Goal: Task Accomplishment & Management: Use online tool/utility

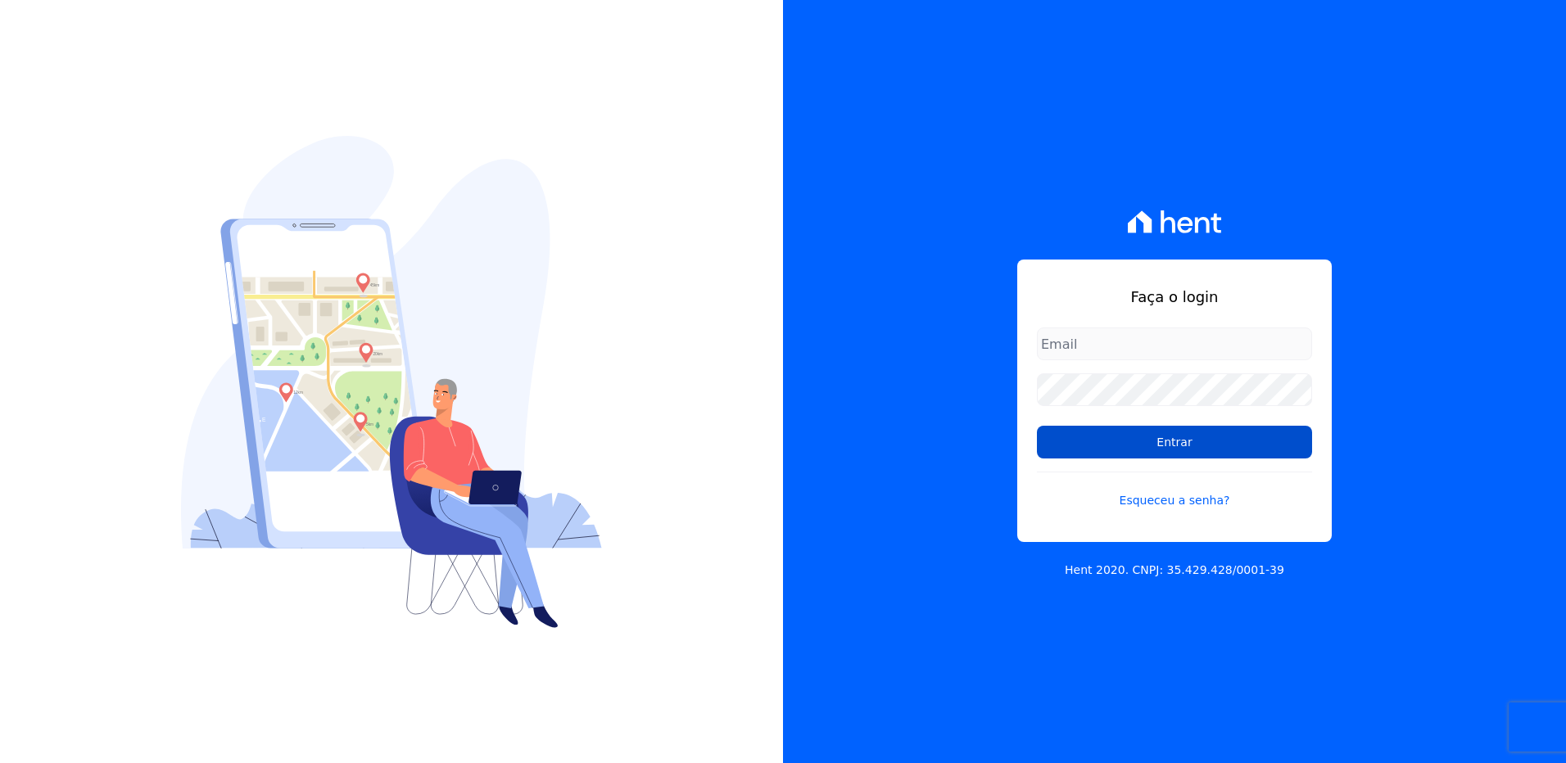
type input "[EMAIL_ADDRESS][PERSON_NAME][DOMAIN_NAME]"
click at [1142, 426] on input "Entrar" at bounding box center [1174, 442] width 275 height 33
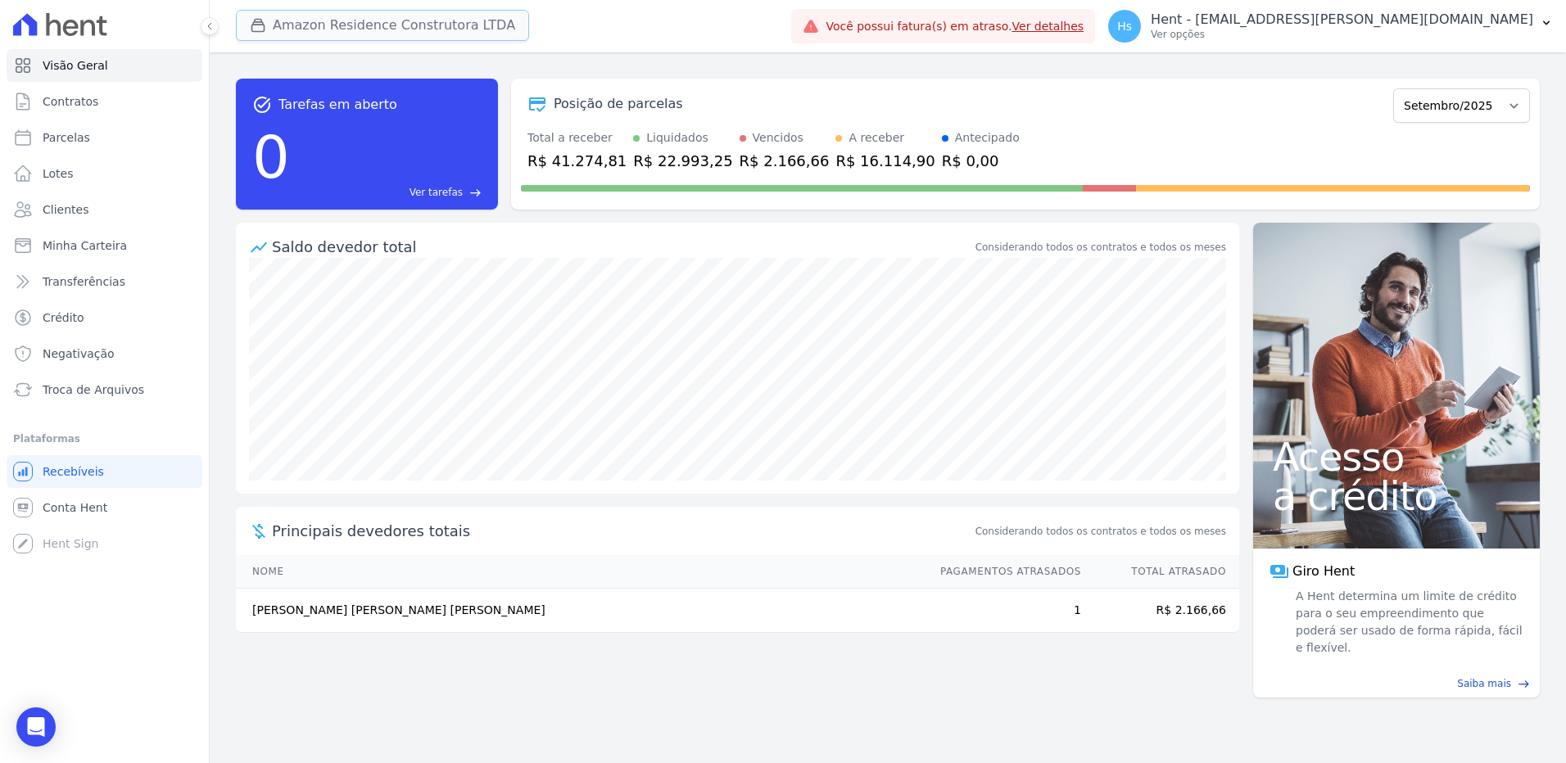
click at [419, 28] on button "Amazon Residence Construtora LTDA" at bounding box center [382, 25] width 293 height 31
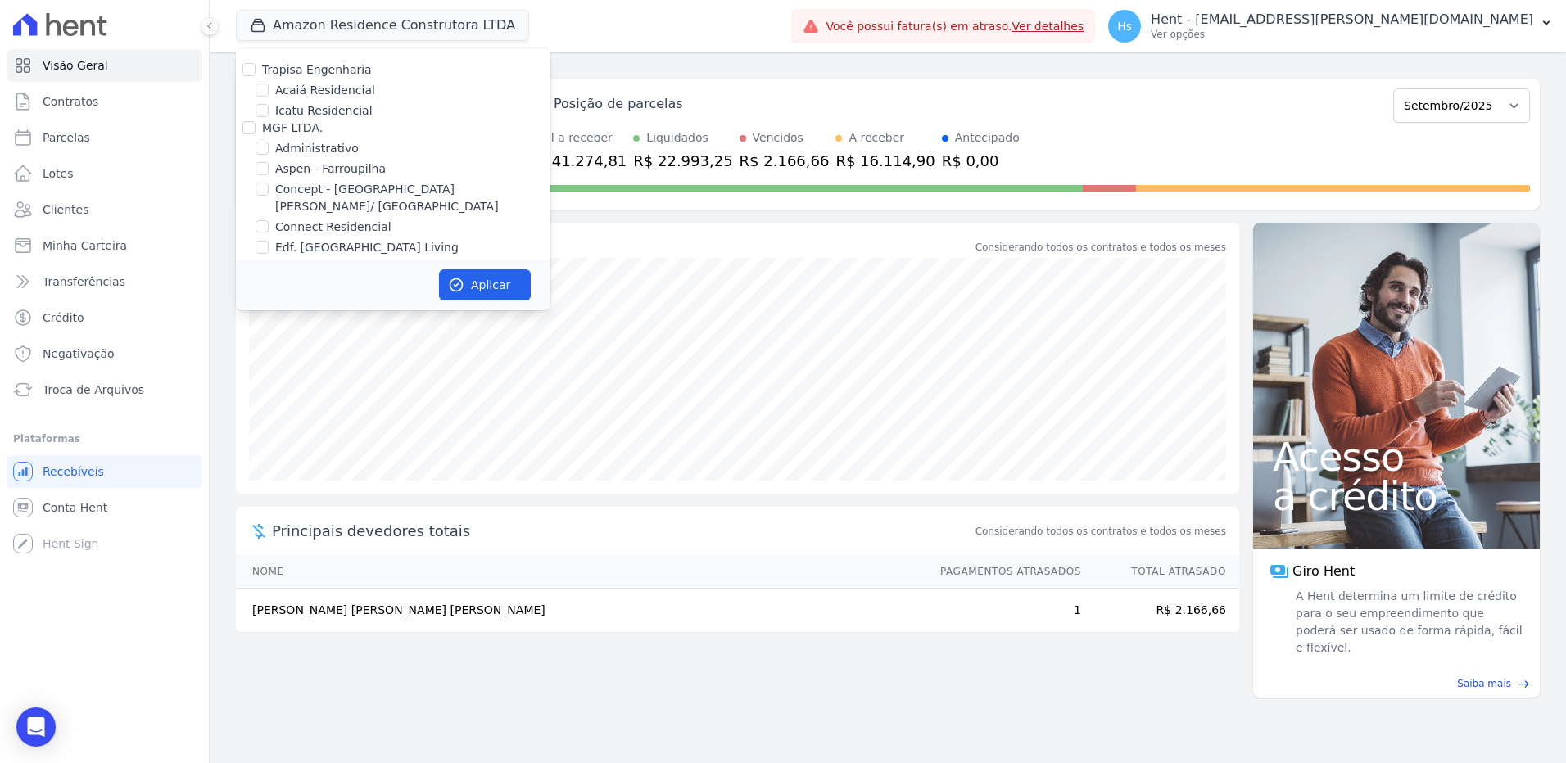
scroll to position [6724, 0]
click at [376, 369] on label "Pau-Ferro Ecoresidence" at bounding box center [341, 377] width 133 height 17
click at [269, 370] on input "Pau-Ferro Ecoresidence" at bounding box center [262, 376] width 13 height 13
checkbox input "true"
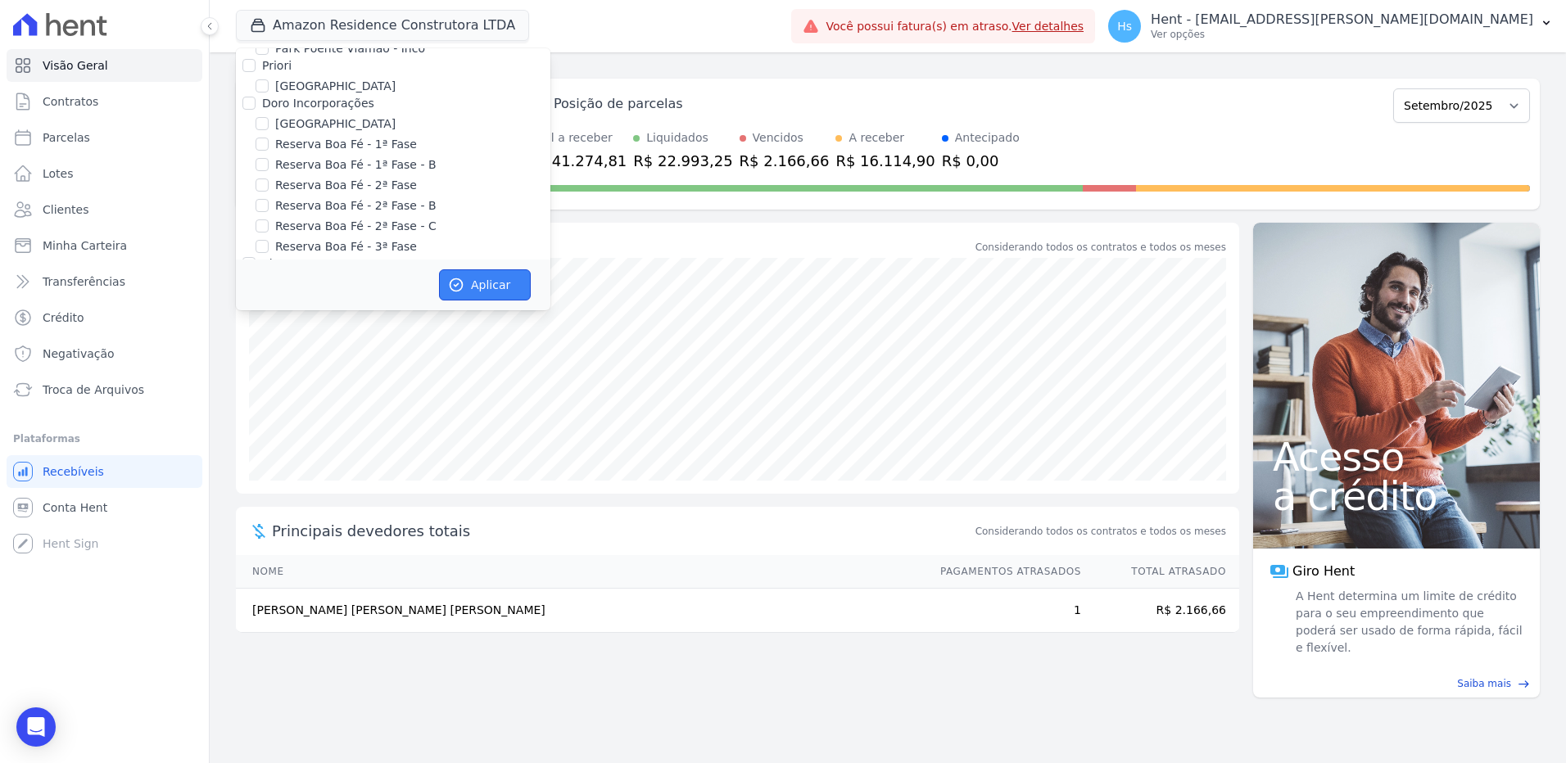
click at [508, 291] on button "Aplicar" at bounding box center [485, 284] width 92 height 31
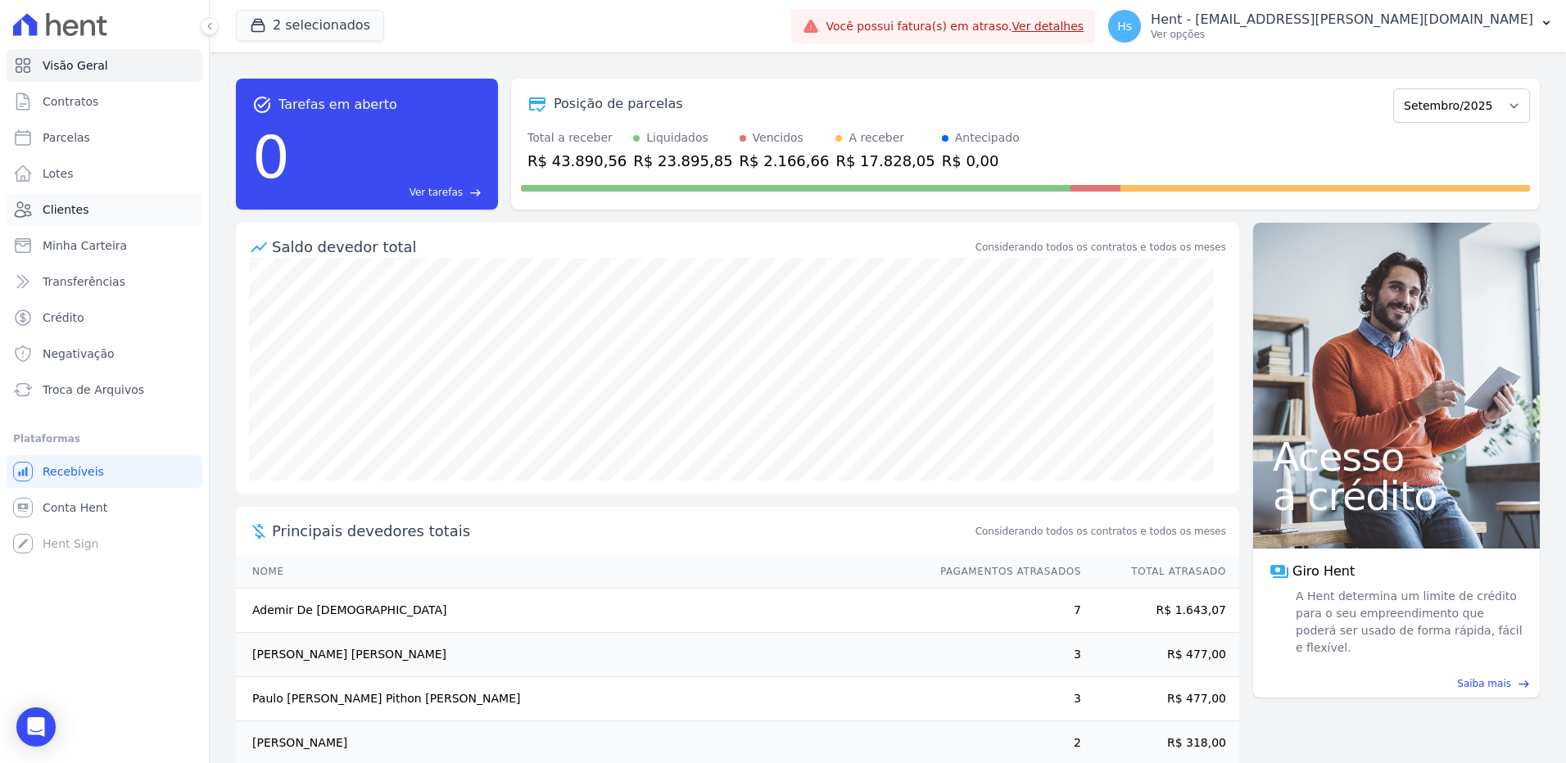
click at [93, 215] on link "Clientes" at bounding box center [105, 209] width 196 height 33
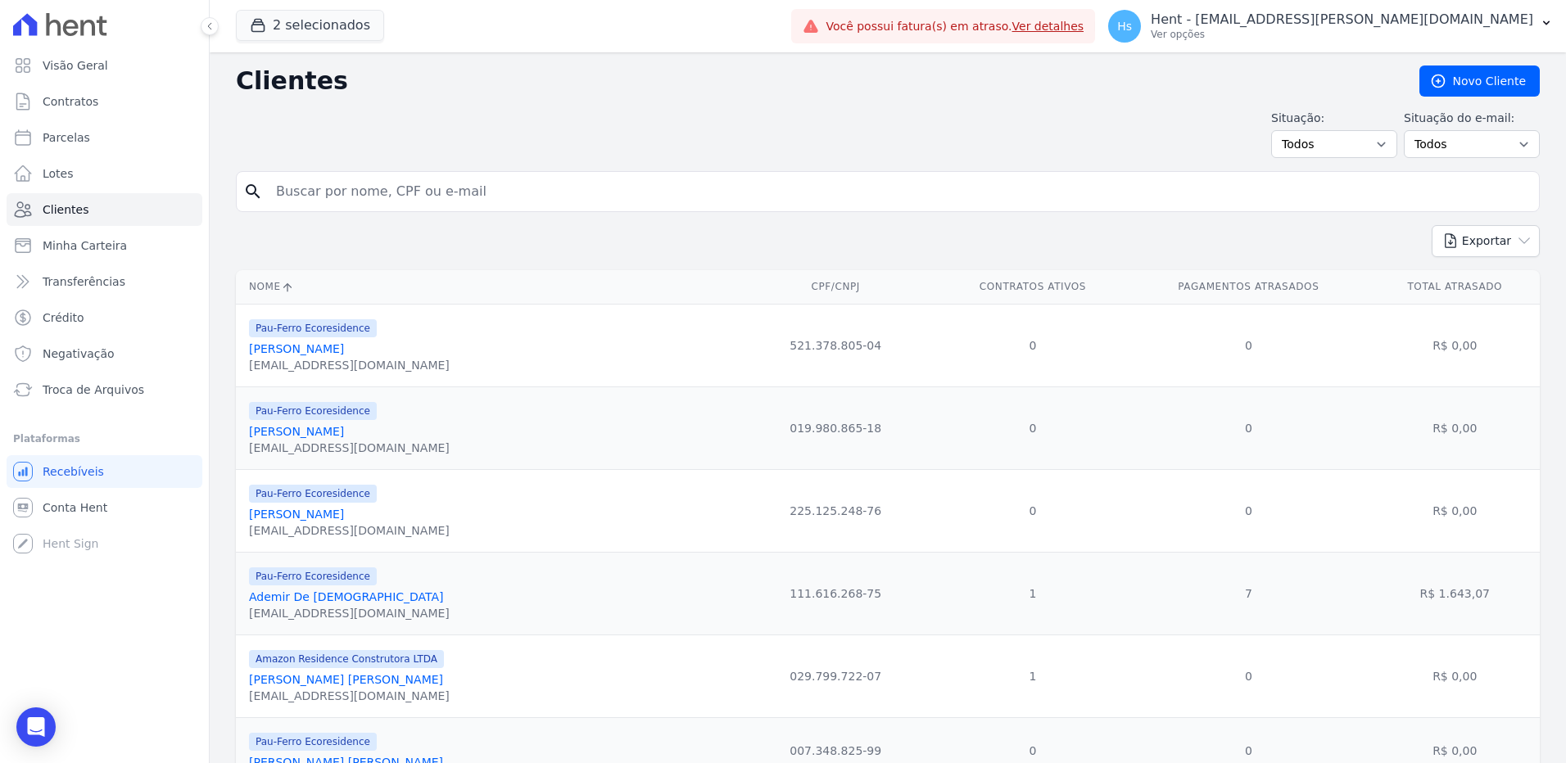
click at [342, 191] on input "search" at bounding box center [899, 191] width 1266 height 33
type input "[PERSON_NAME]"
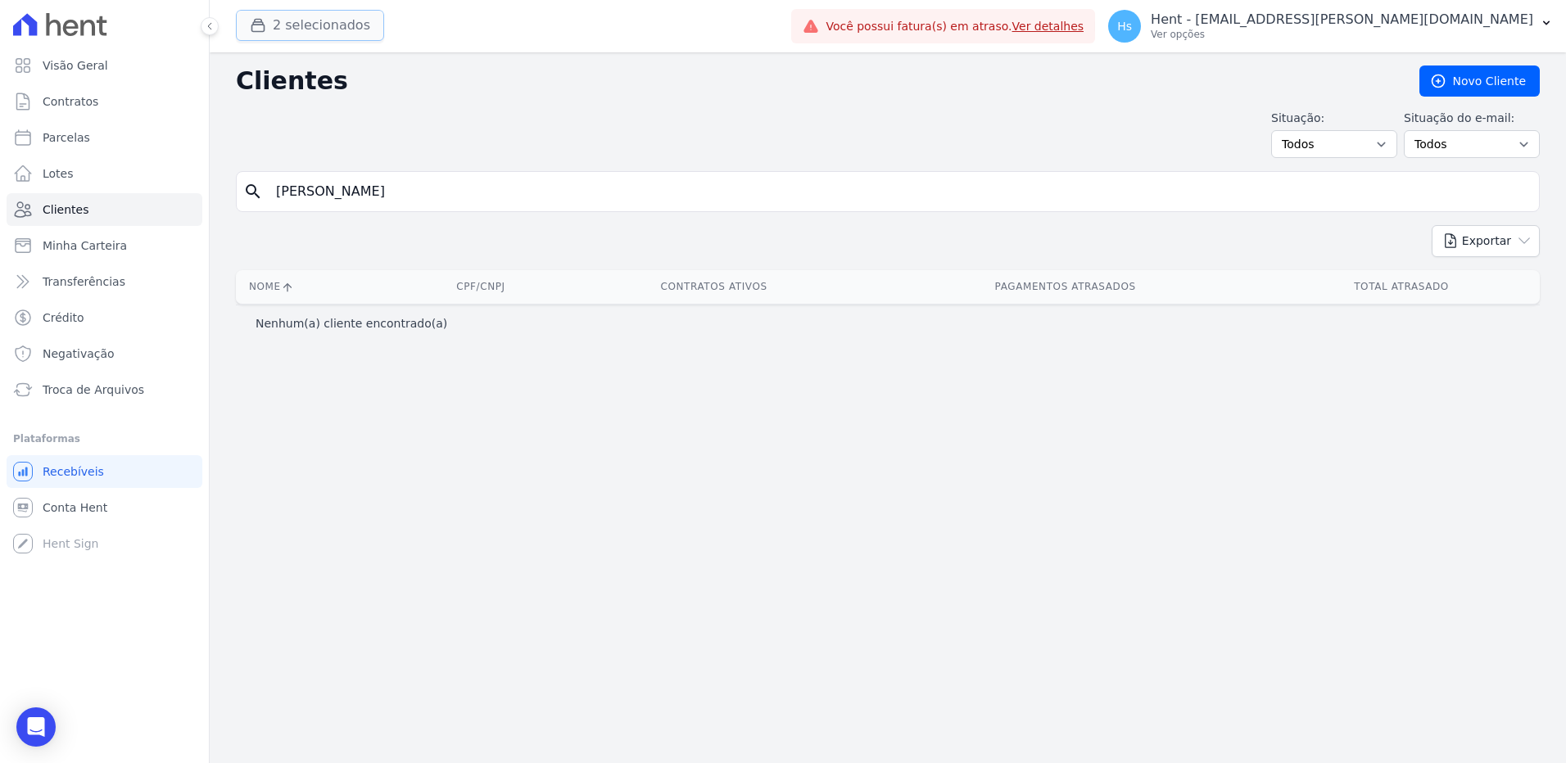
click at [286, 20] on button "2 selecionados" at bounding box center [310, 25] width 148 height 31
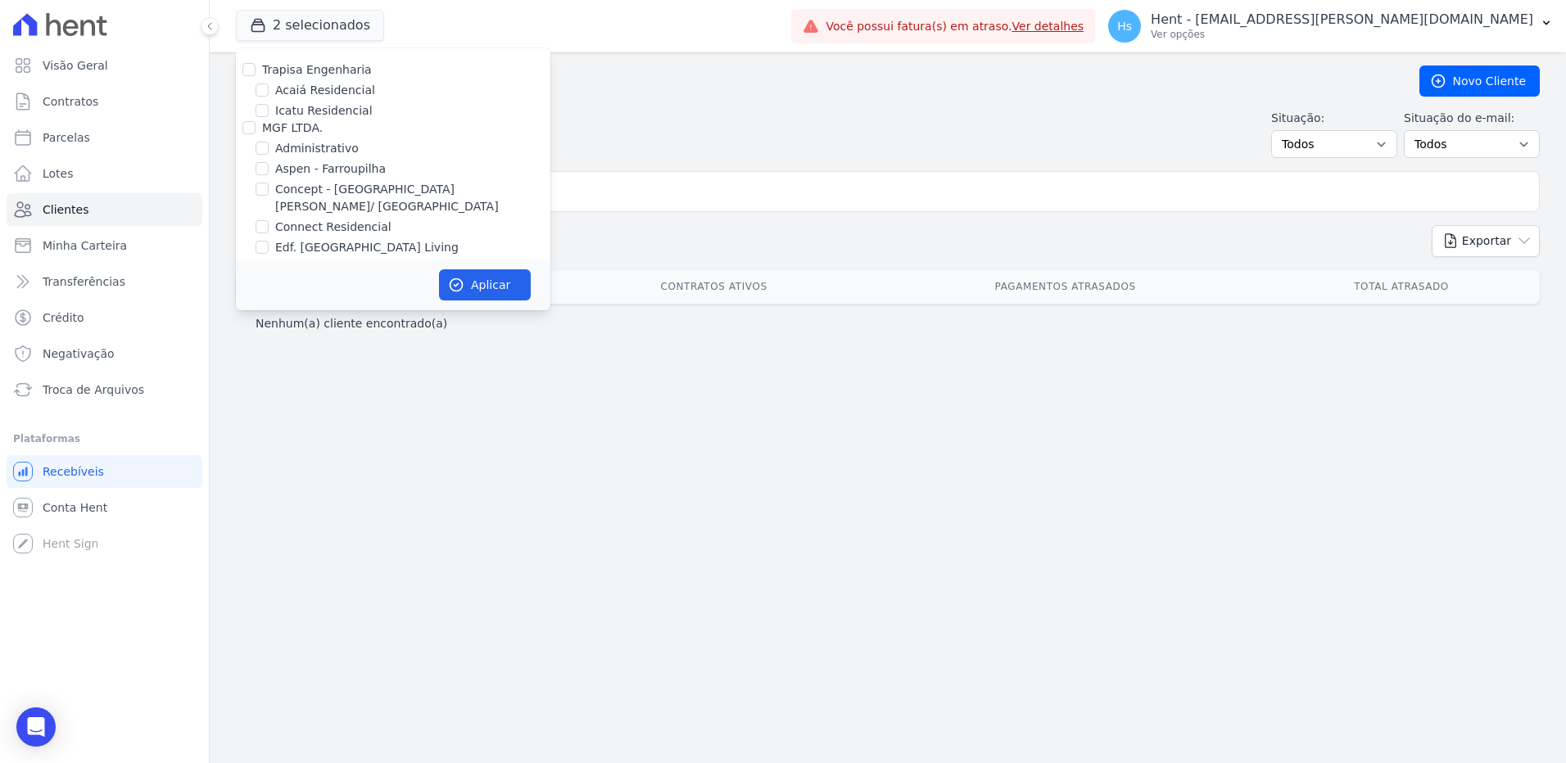
scroll to position [4022, 0]
drag, startPoint x: 334, startPoint y: 152, endPoint x: 405, endPoint y: 197, distance: 83.2
click at [334, 233] on label "HARAS ROYAL URBANISMO" at bounding box center [338, 239] width 153 height 13
click at [256, 233] on input "HARAS ROYAL URBANISMO" at bounding box center [248, 239] width 13 height 13
checkbox input "true"
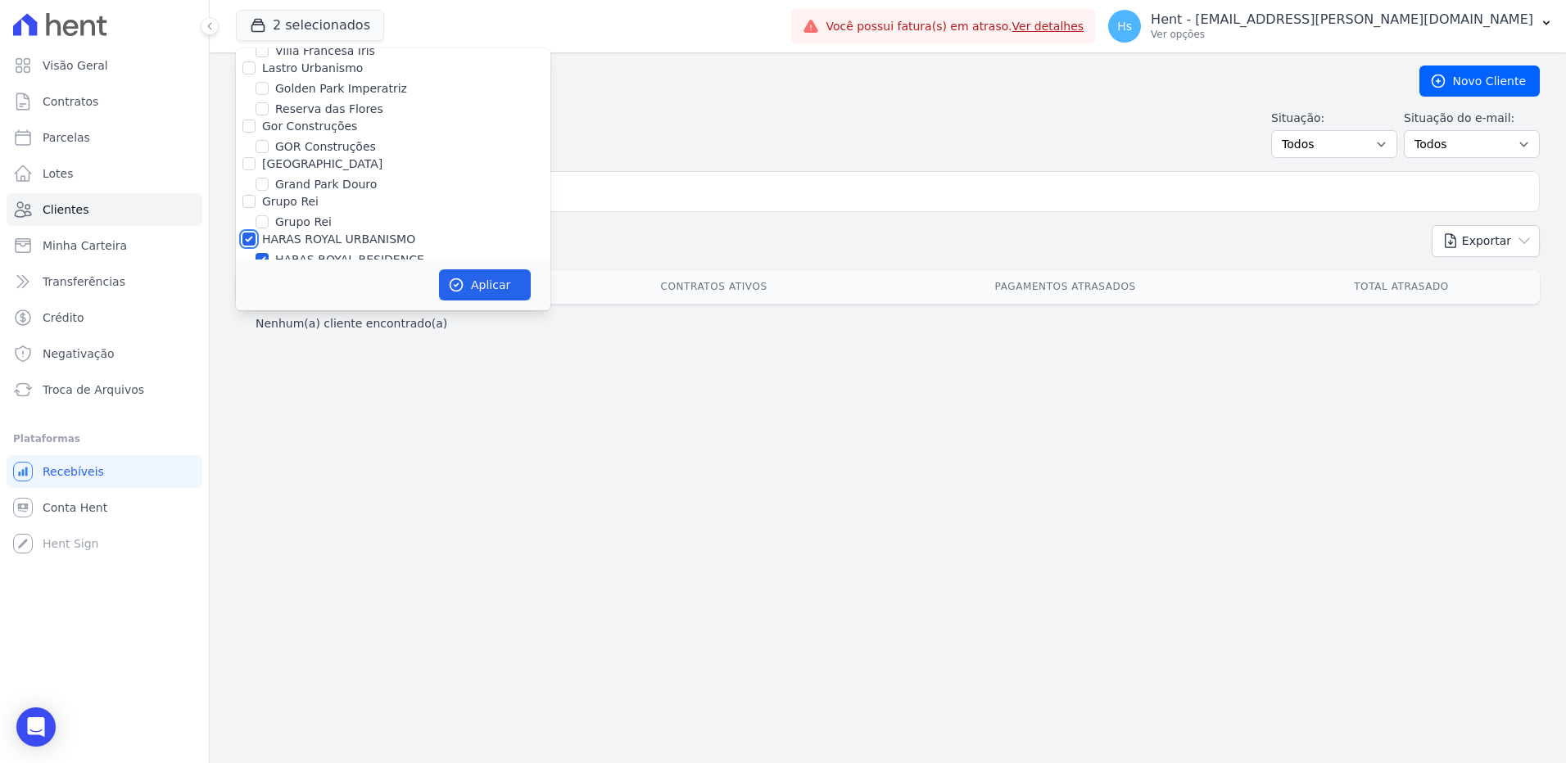
checkbox input "true"
click at [464, 278] on icon "button" at bounding box center [456, 285] width 16 height 16
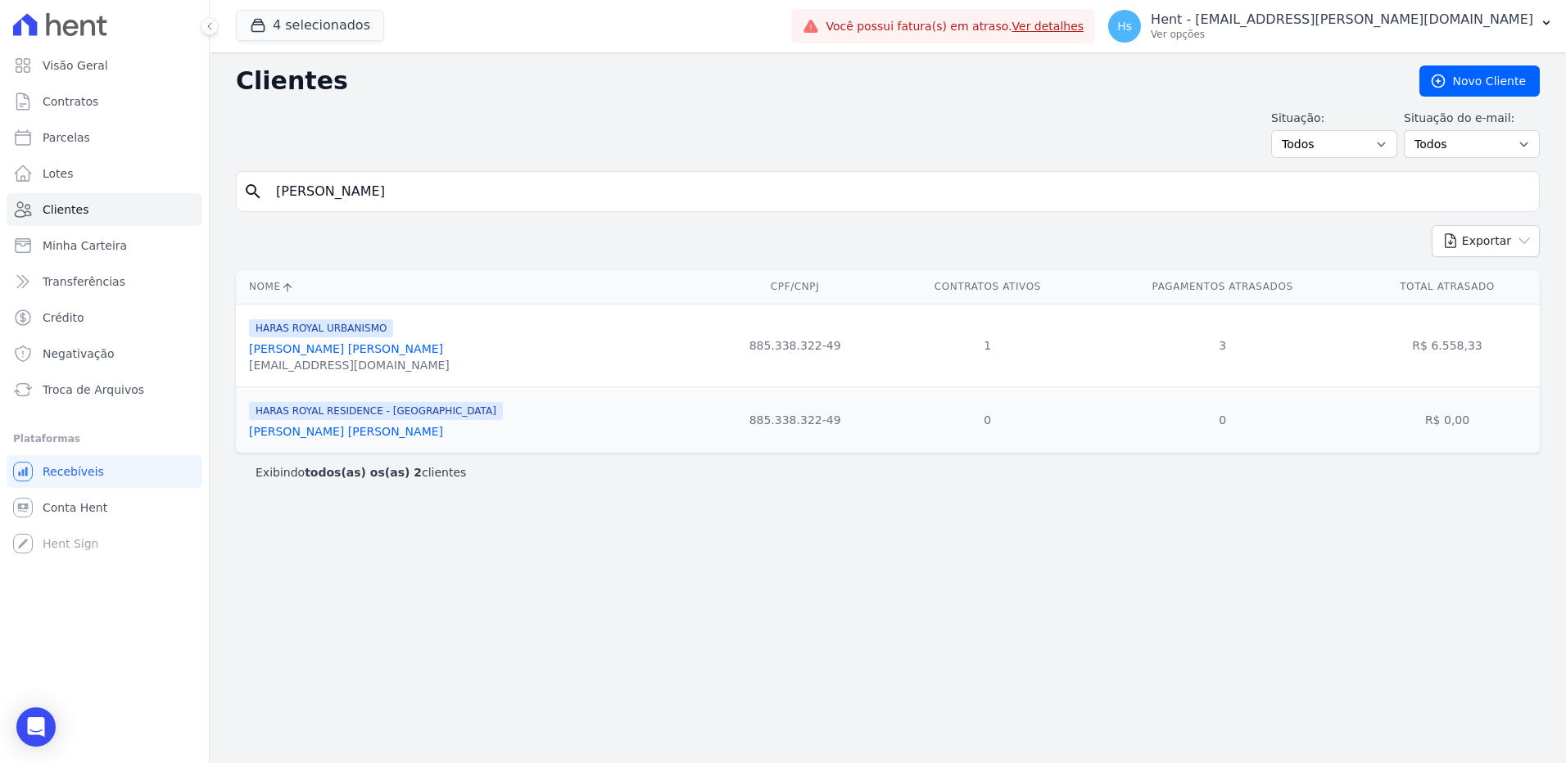
click at [293, 351] on link "[PERSON_NAME] [PERSON_NAME]" at bounding box center [346, 348] width 194 height 13
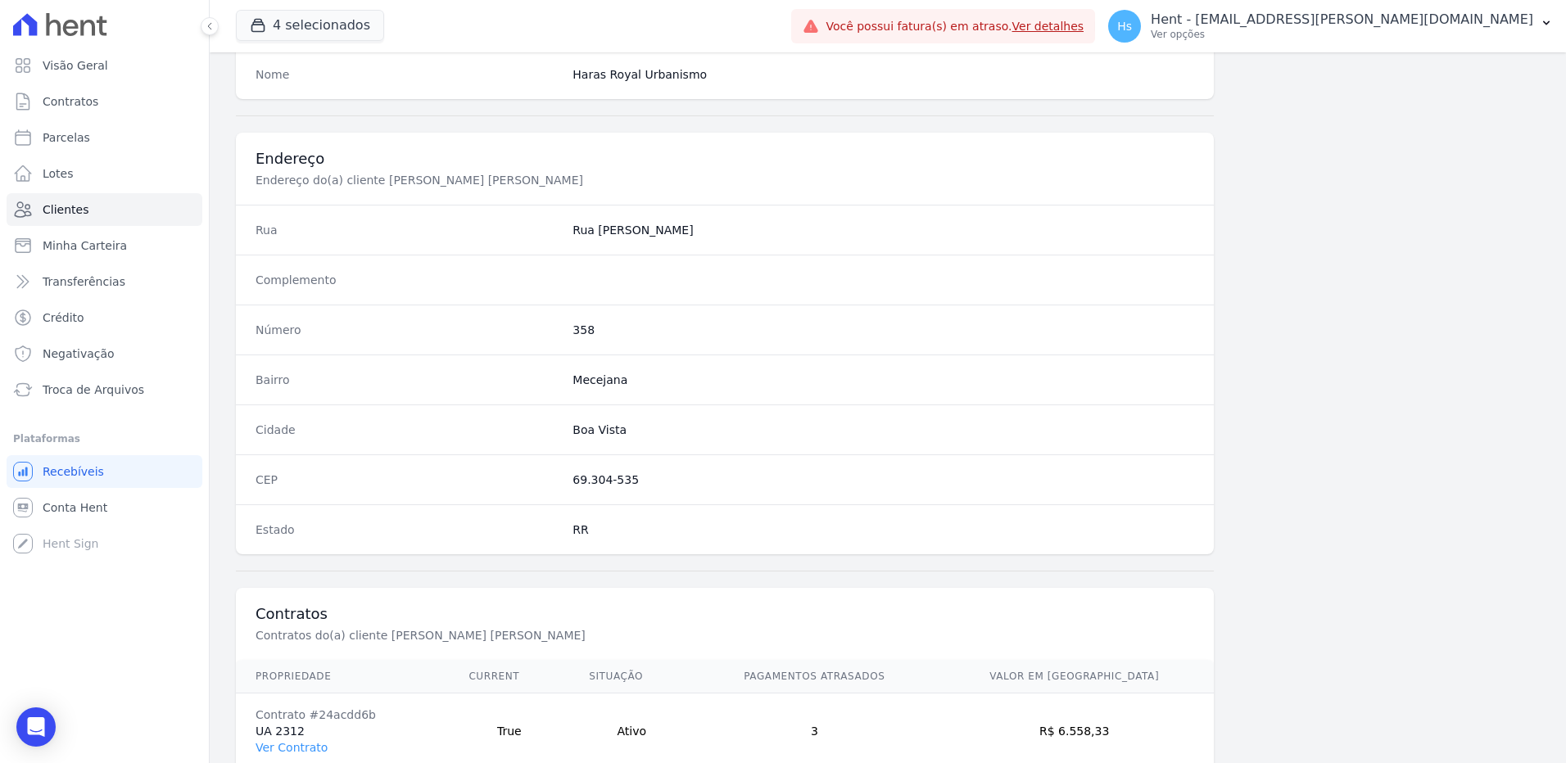
scroll to position [769, 0]
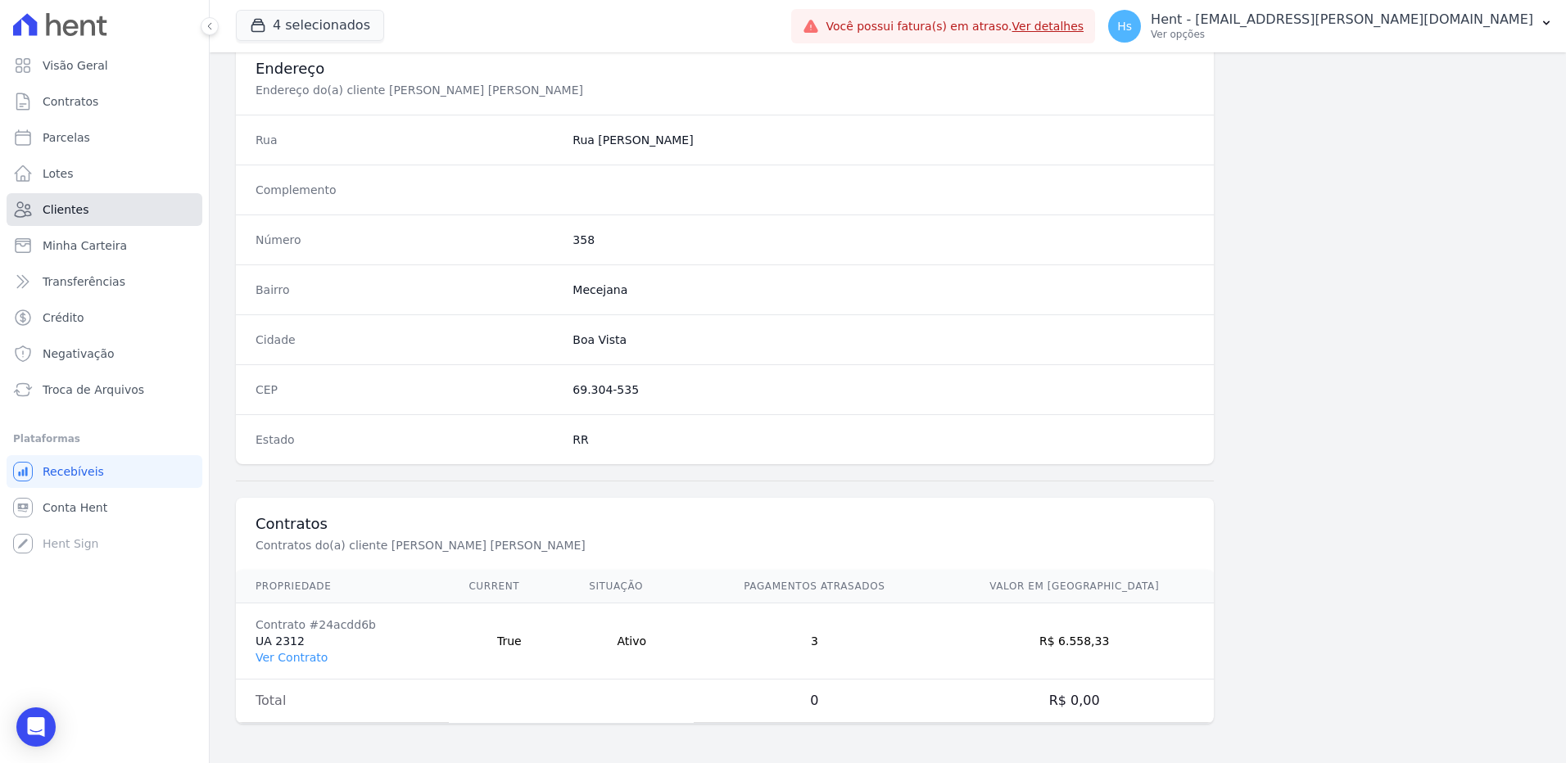
click at [88, 204] on link "Clientes" at bounding box center [105, 209] width 196 height 33
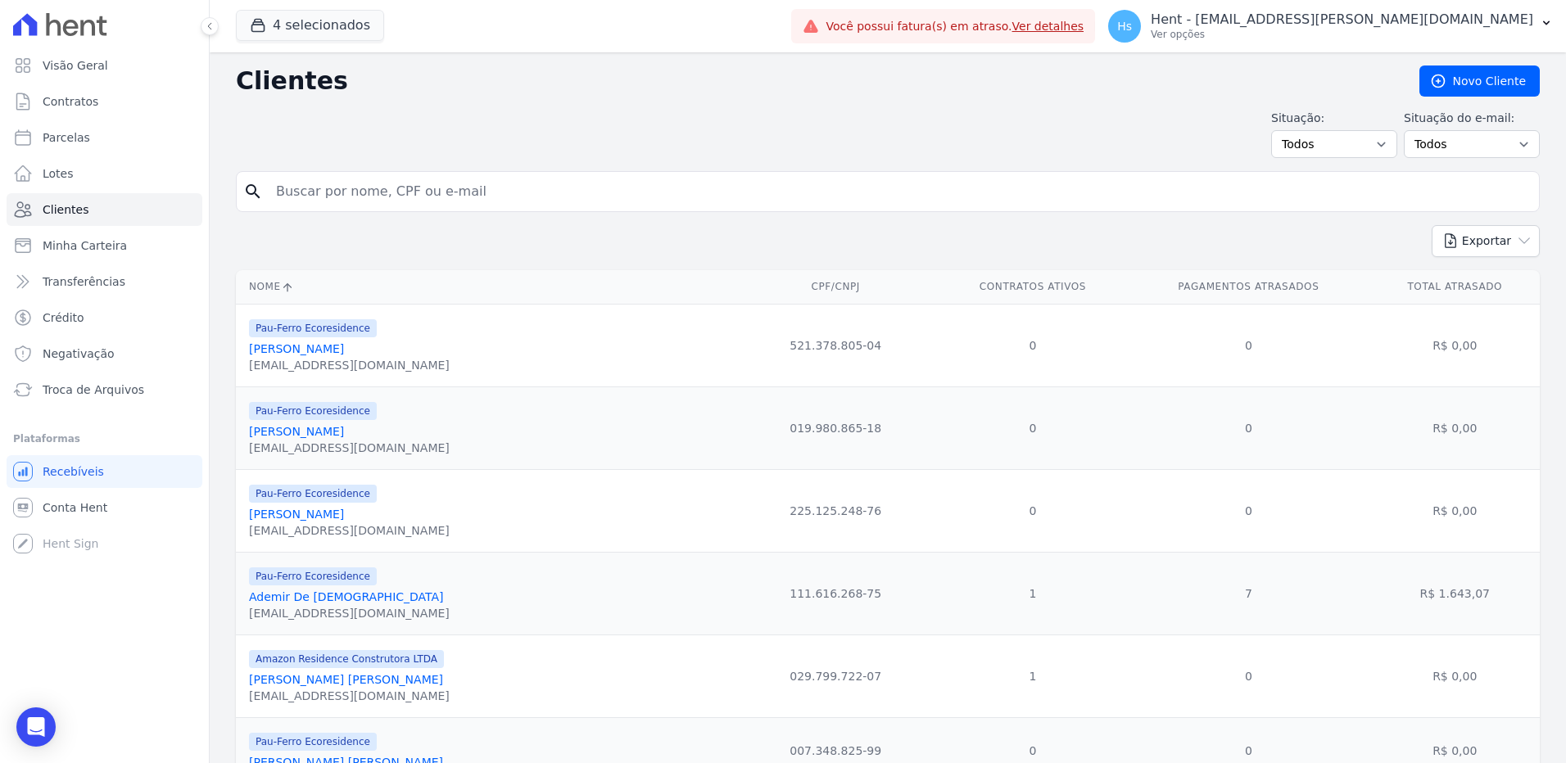
click at [355, 182] on input "search" at bounding box center [899, 191] width 1266 height 33
type input "Ademir"
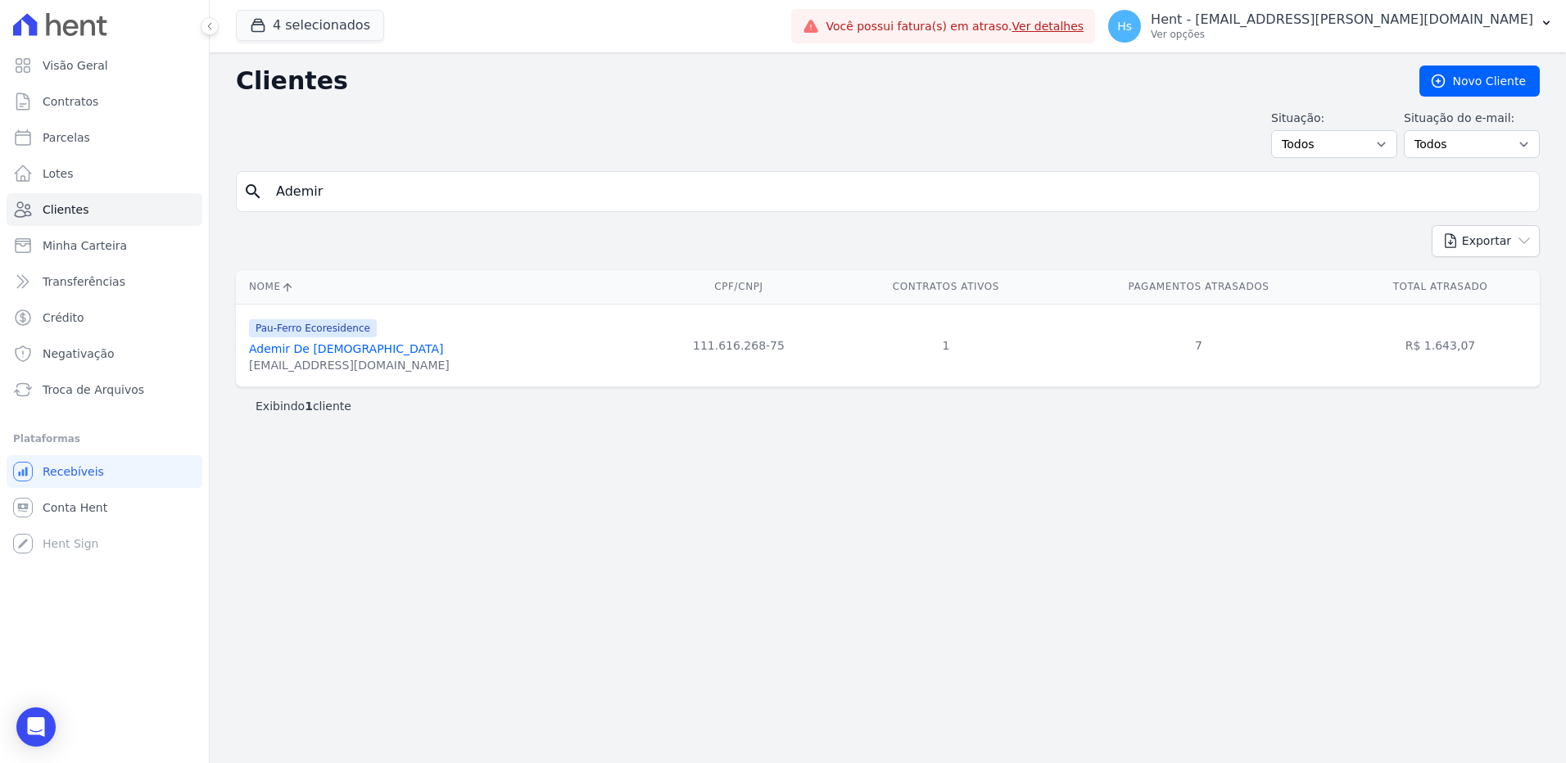
click at [352, 382] on td "Pau-Ferro Ecoresidence Ademir De [DEMOGRAPHIC_DATA] [EMAIL_ADDRESS][DOMAIN_NAME]" at bounding box center [439, 345] width 406 height 83
click at [298, 350] on link "Ademir De [DEMOGRAPHIC_DATA]" at bounding box center [346, 348] width 195 height 13
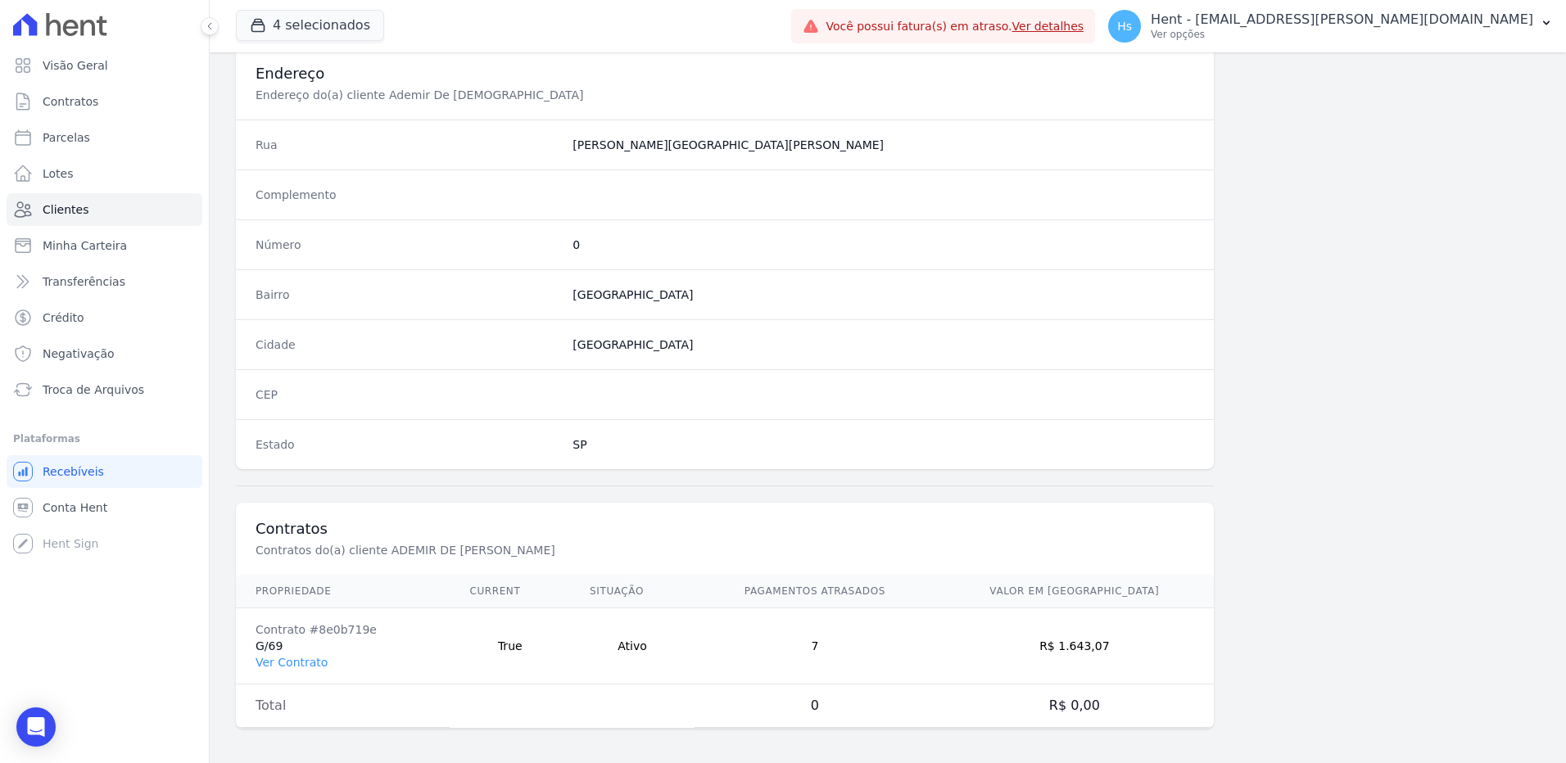
scroll to position [769, 0]
click at [288, 663] on link "Ver Contrato" at bounding box center [292, 657] width 72 height 13
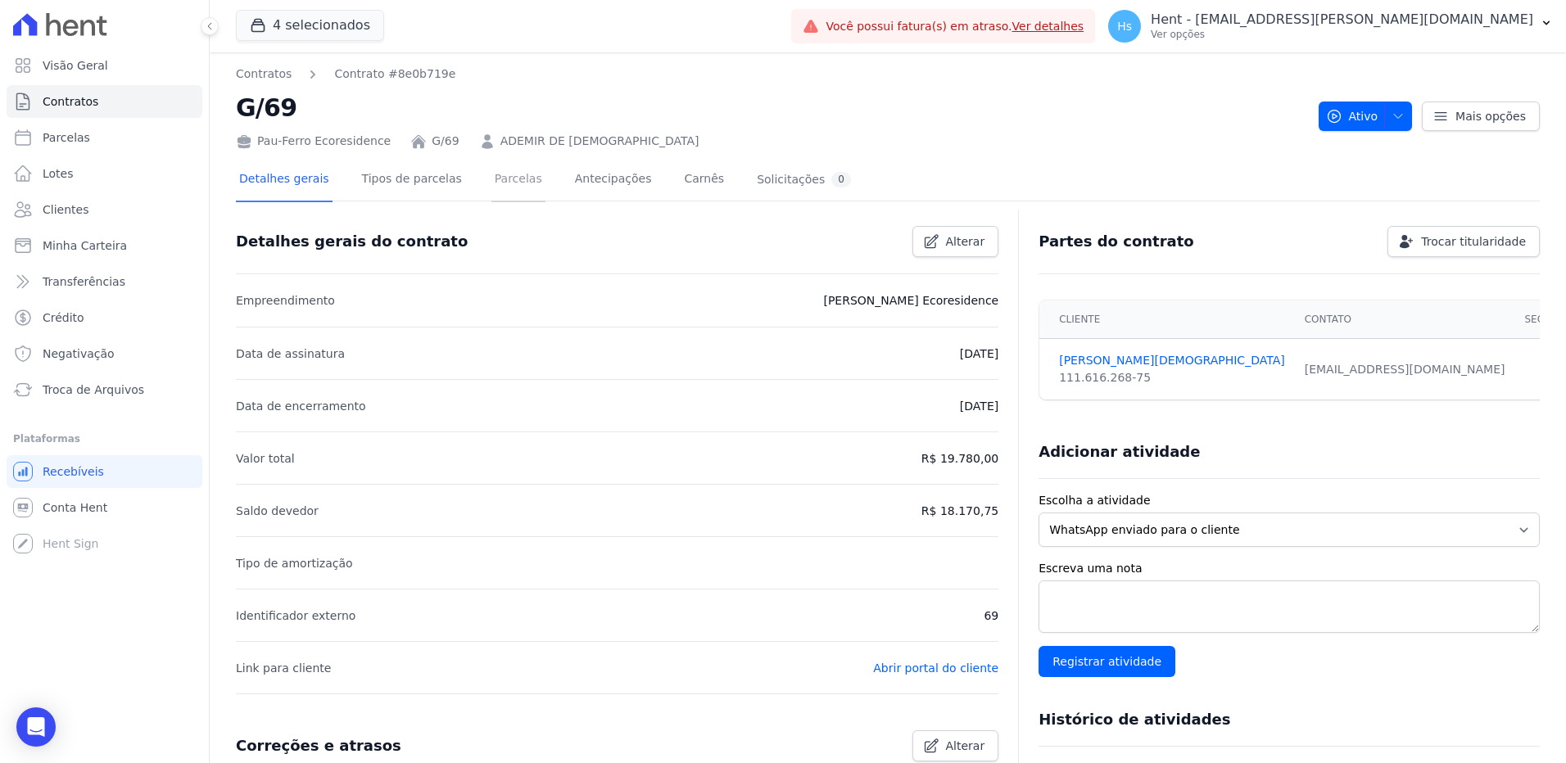
click at [492, 185] on link "Parcelas" at bounding box center [518, 180] width 54 height 43
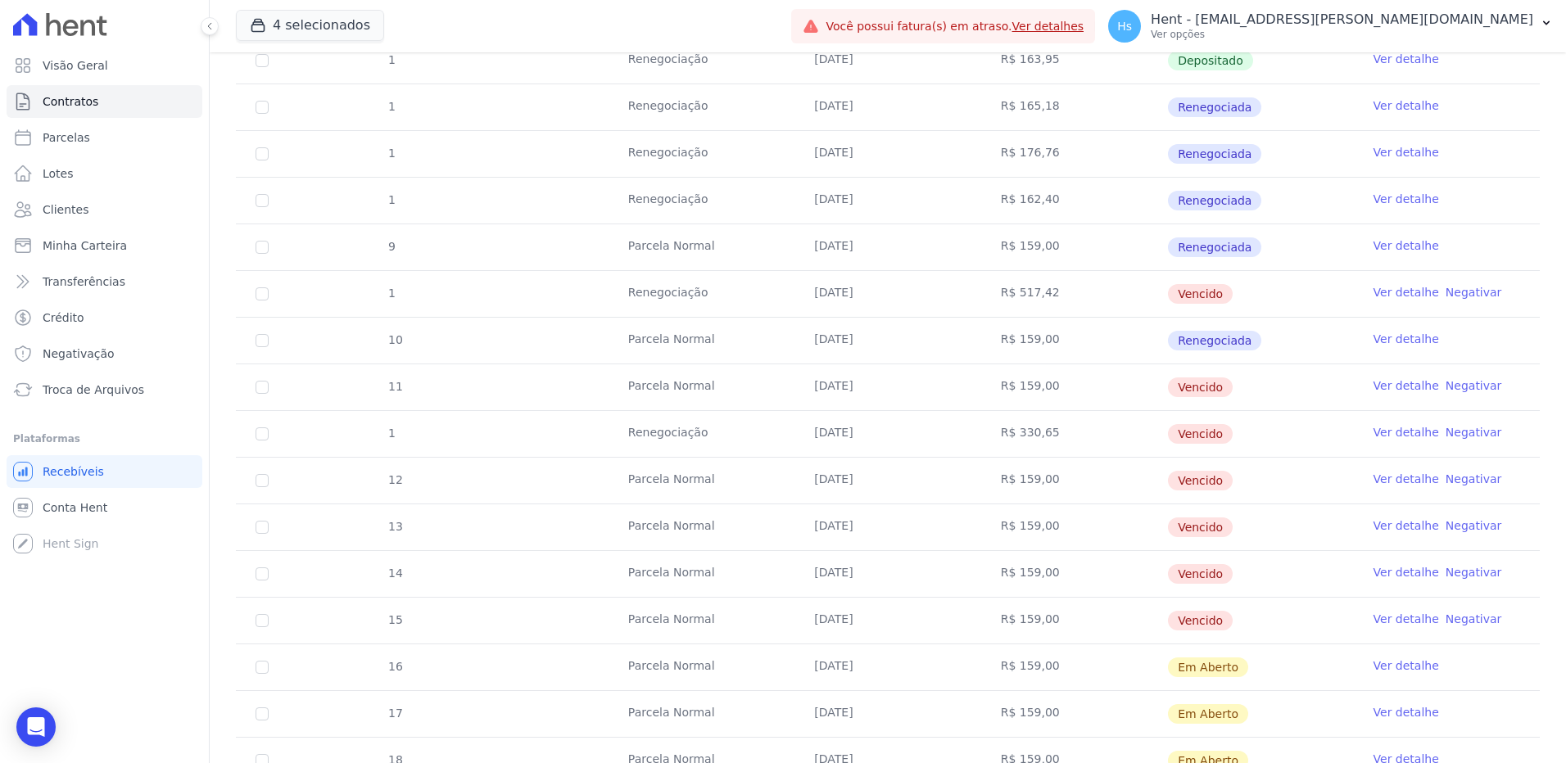
scroll to position [491, 0]
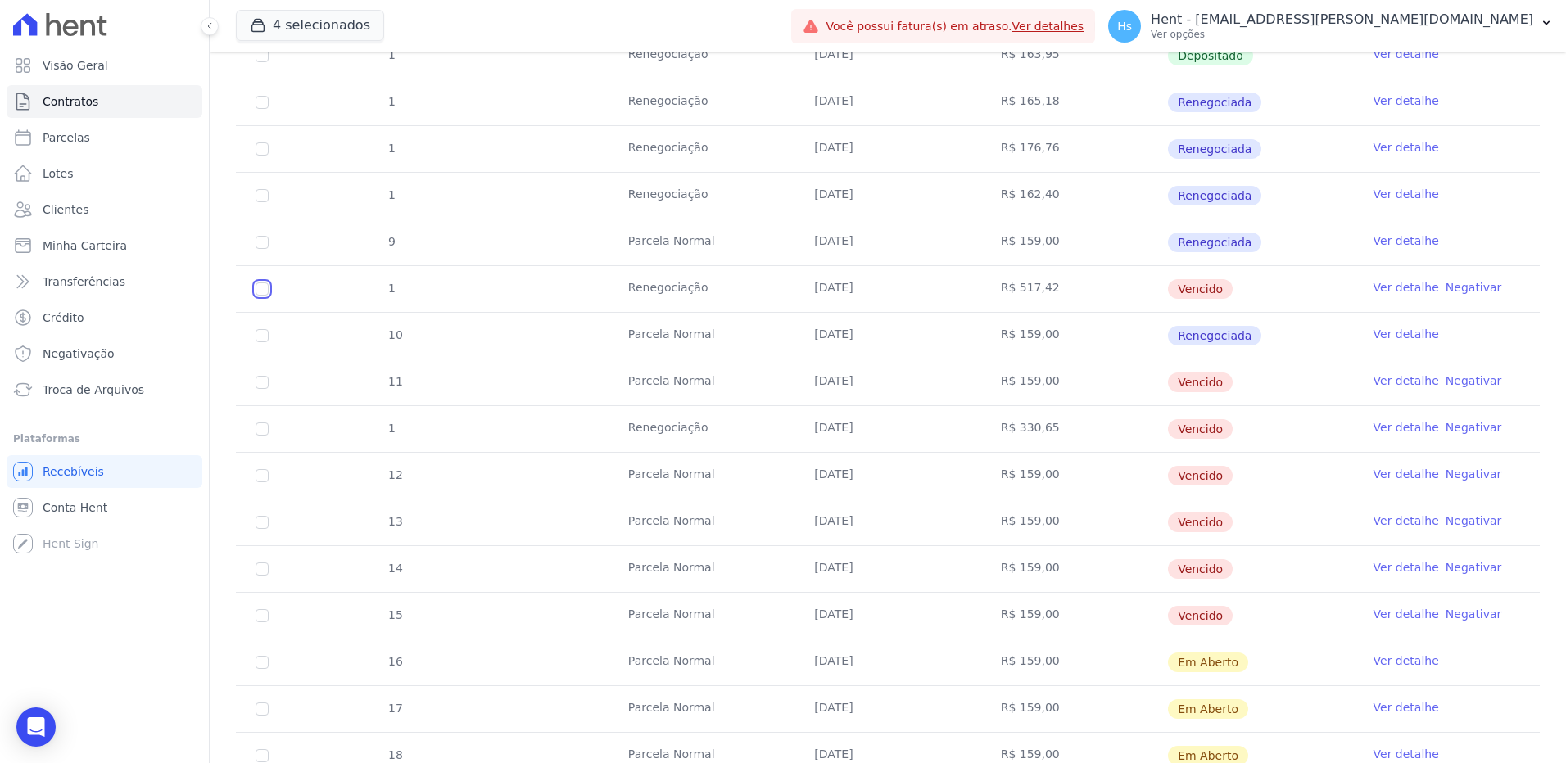
click at [259, 287] on input "checkbox" at bounding box center [262, 289] width 13 height 13
checkbox input "true"
click at [263, 380] on input "checkbox" at bounding box center [262, 382] width 13 height 13
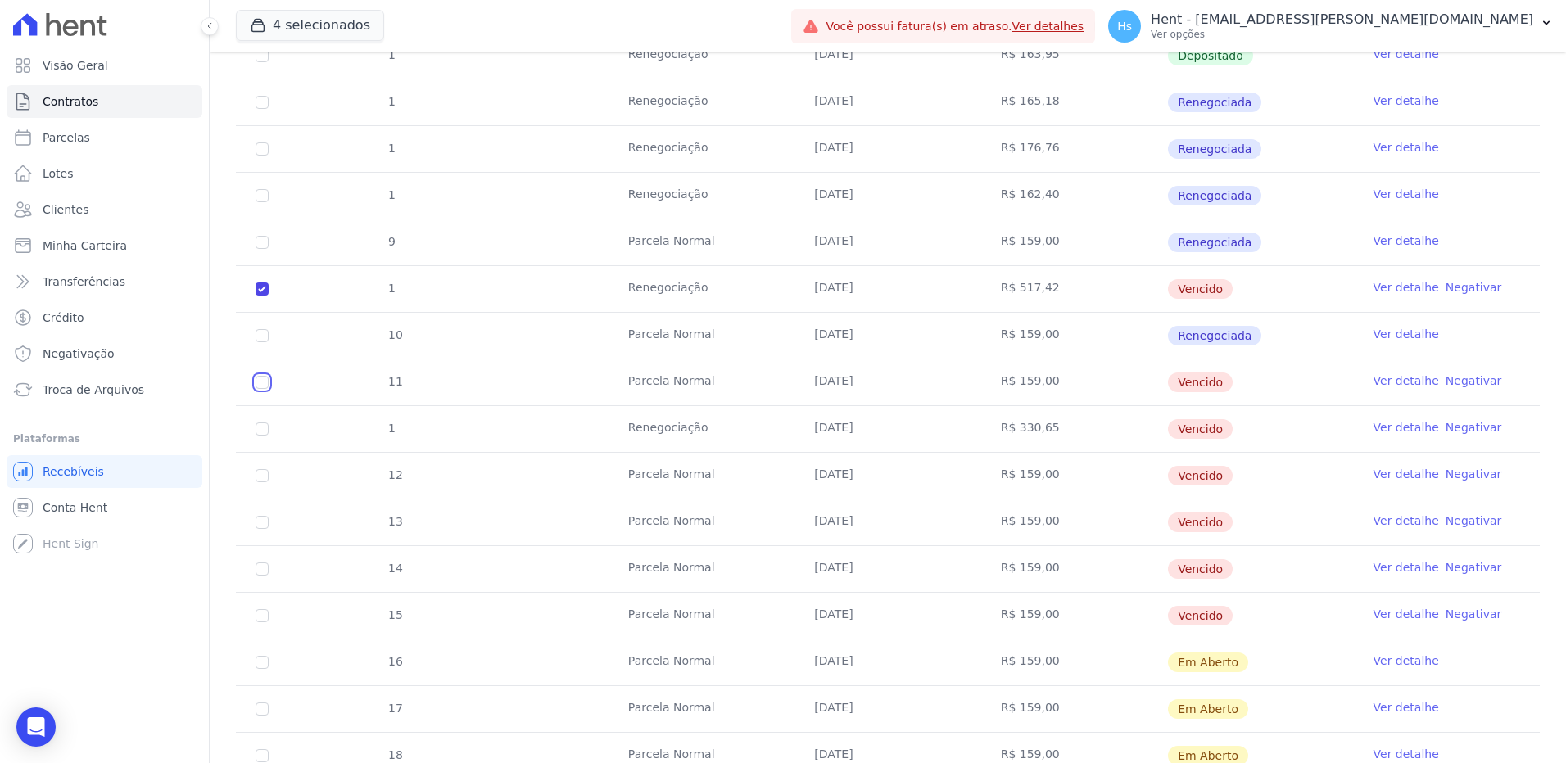
checkbox input "true"
click at [263, 425] on input "checkbox" at bounding box center [262, 429] width 13 height 13
checkbox input "true"
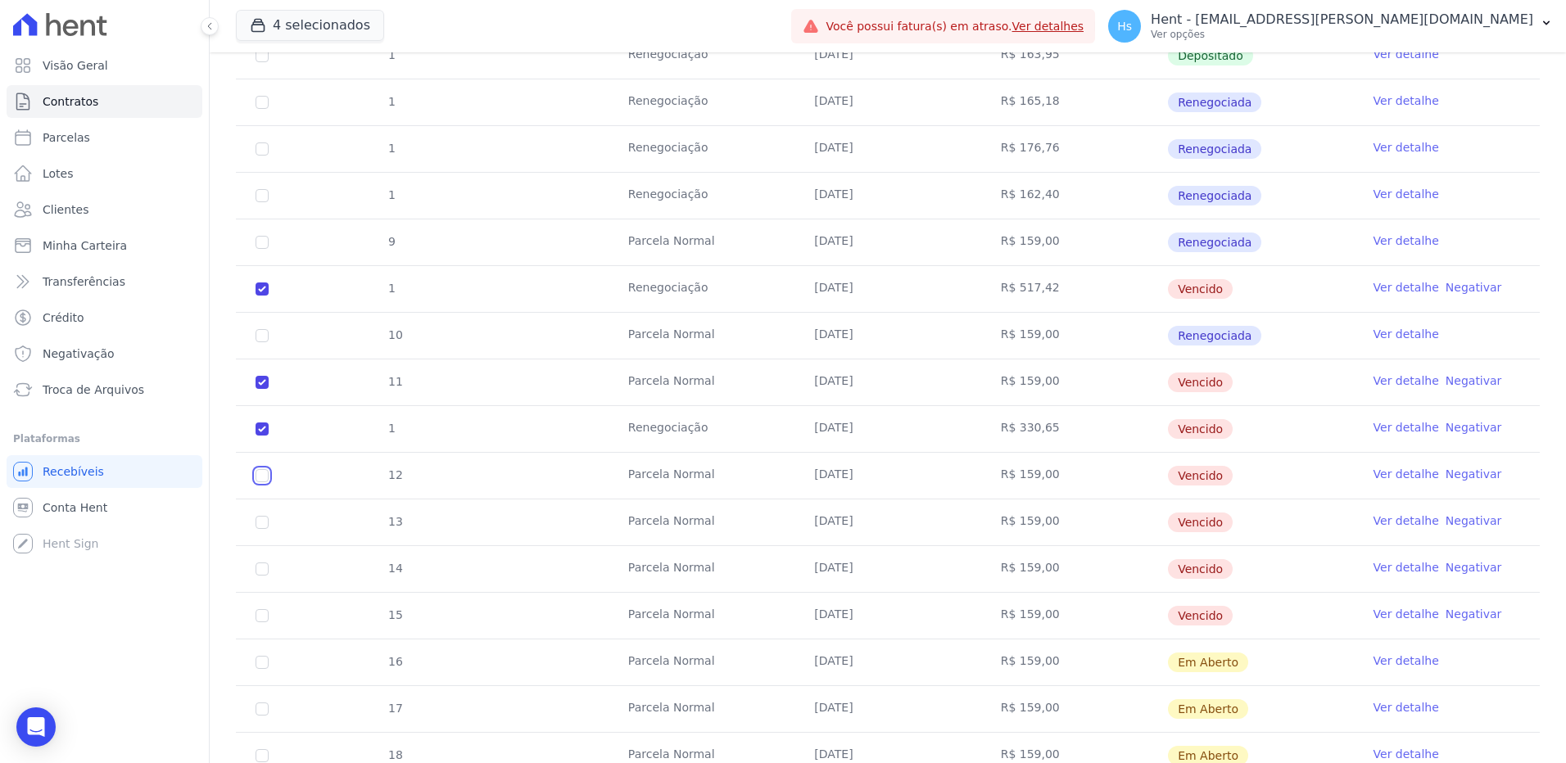
click at [269, 477] on td "12" at bounding box center [262, 476] width 52 height 46
click at [255, 525] on td "13" at bounding box center [262, 523] width 52 height 46
click at [264, 473] on input "checkbox" at bounding box center [262, 475] width 13 height 13
checkbox input "true"
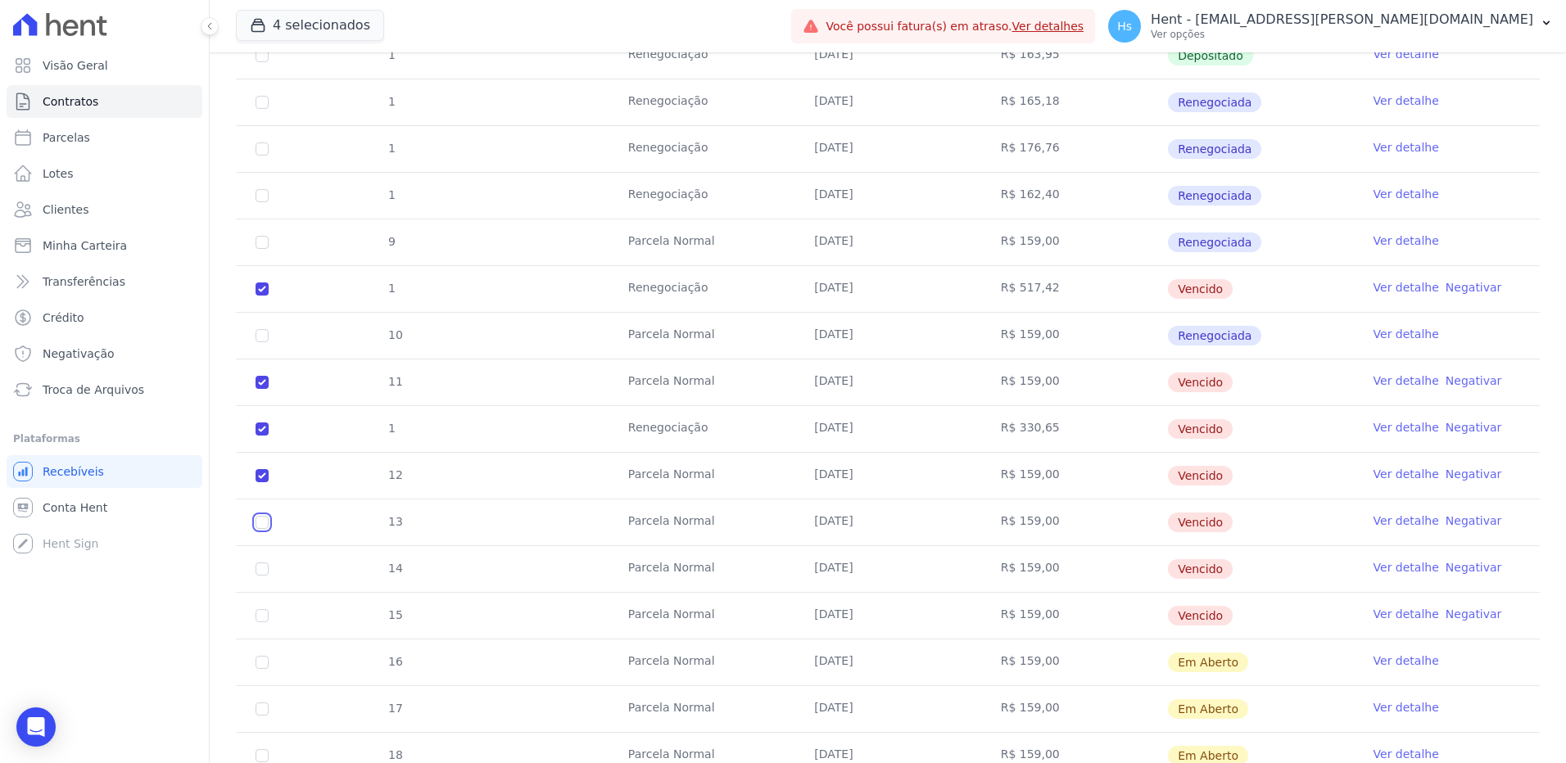
click at [260, 524] on input "checkbox" at bounding box center [262, 522] width 13 height 13
checkbox input "true"
click at [260, 570] on input "checkbox" at bounding box center [262, 569] width 13 height 13
checkbox input "true"
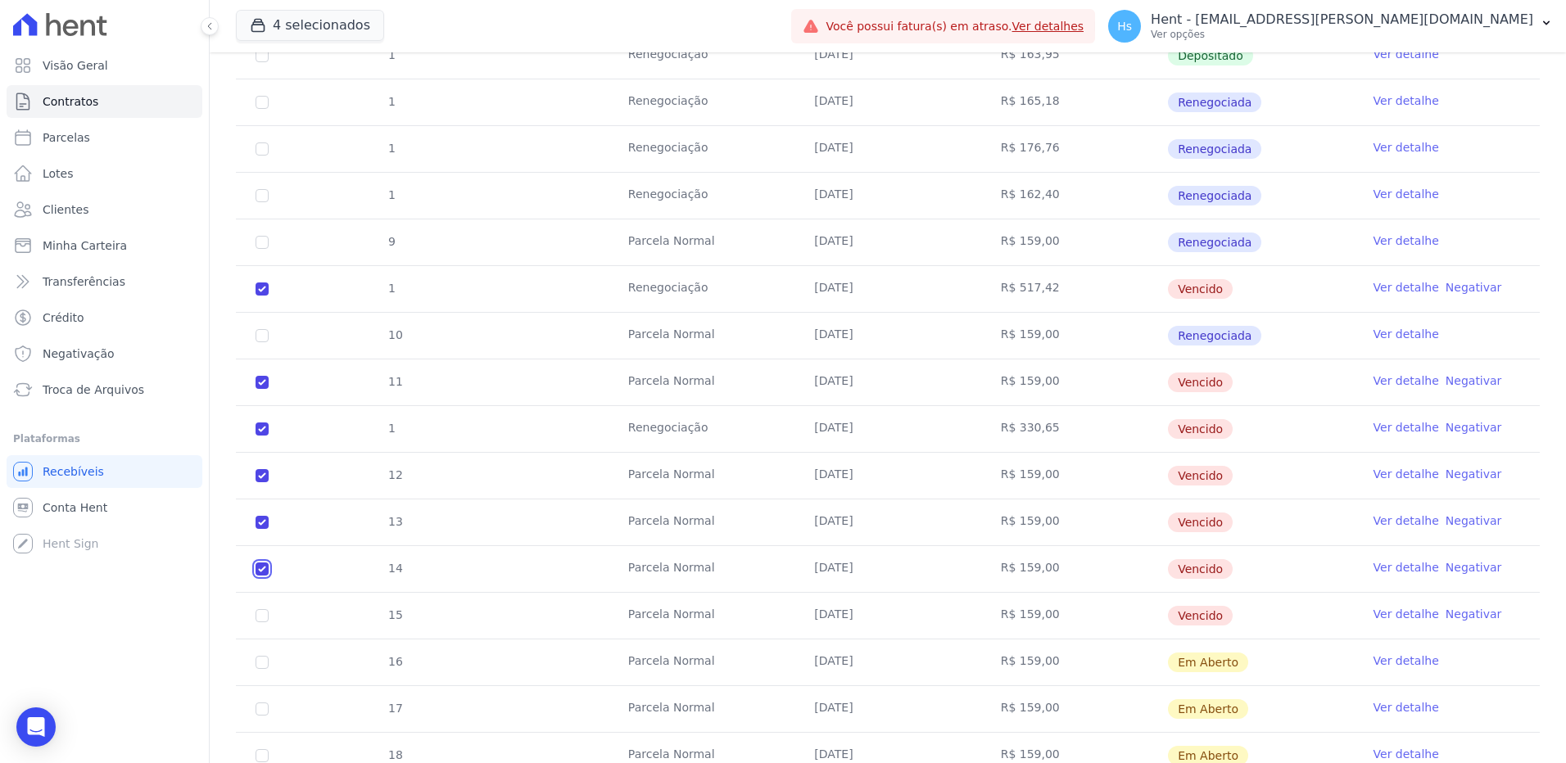
checkbox input "true"
click at [262, 613] on input "checkbox" at bounding box center [262, 615] width 13 height 13
checkbox input "true"
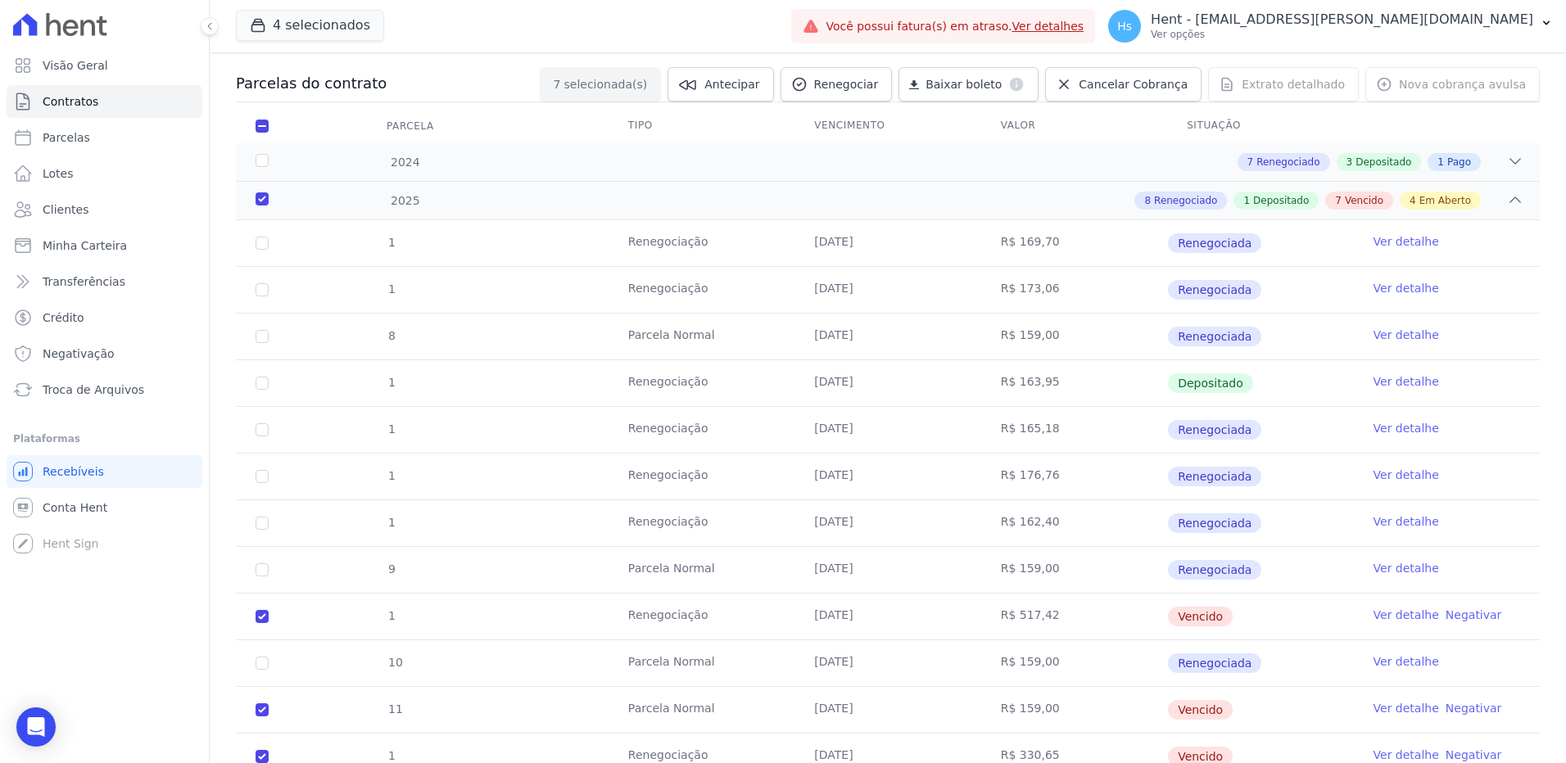
scroll to position [82, 0]
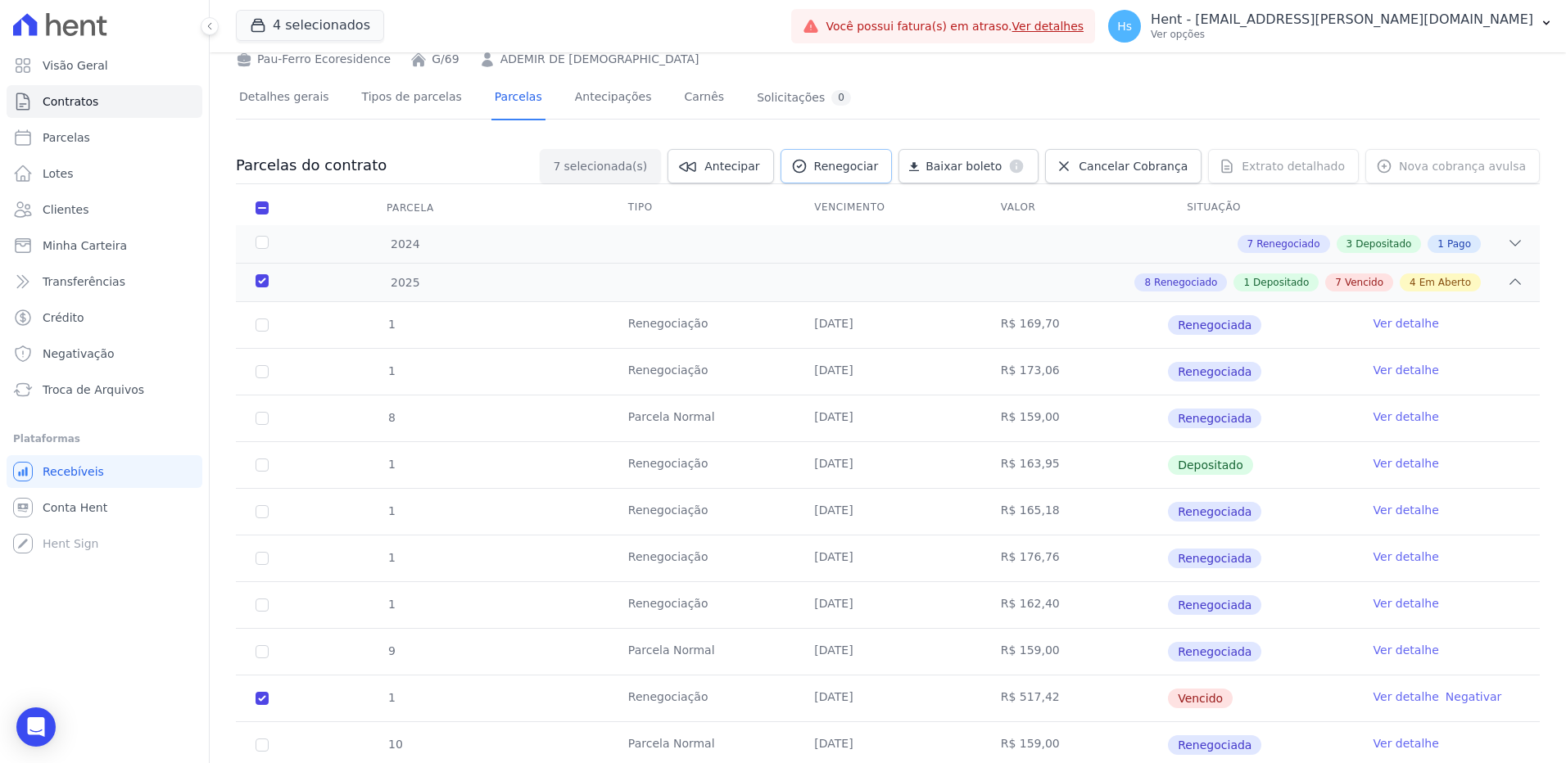
click at [873, 175] on link "Renegociar" at bounding box center [837, 166] width 112 height 34
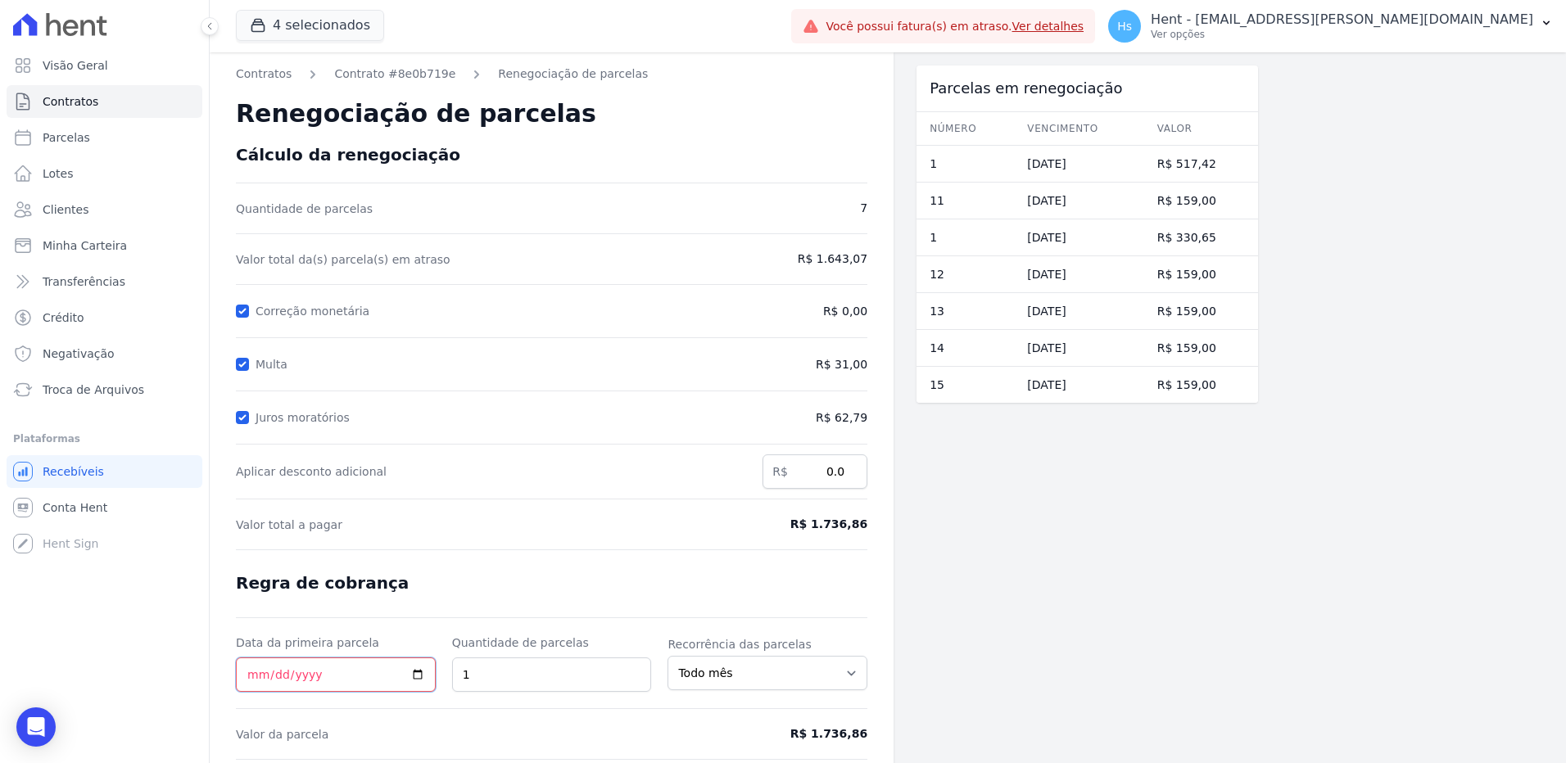
click at [418, 682] on input "Data da primeira parcela" at bounding box center [336, 675] width 200 height 34
click at [415, 669] on input "Data da primeira parcela" at bounding box center [336, 675] width 200 height 34
type input "[DATE]"
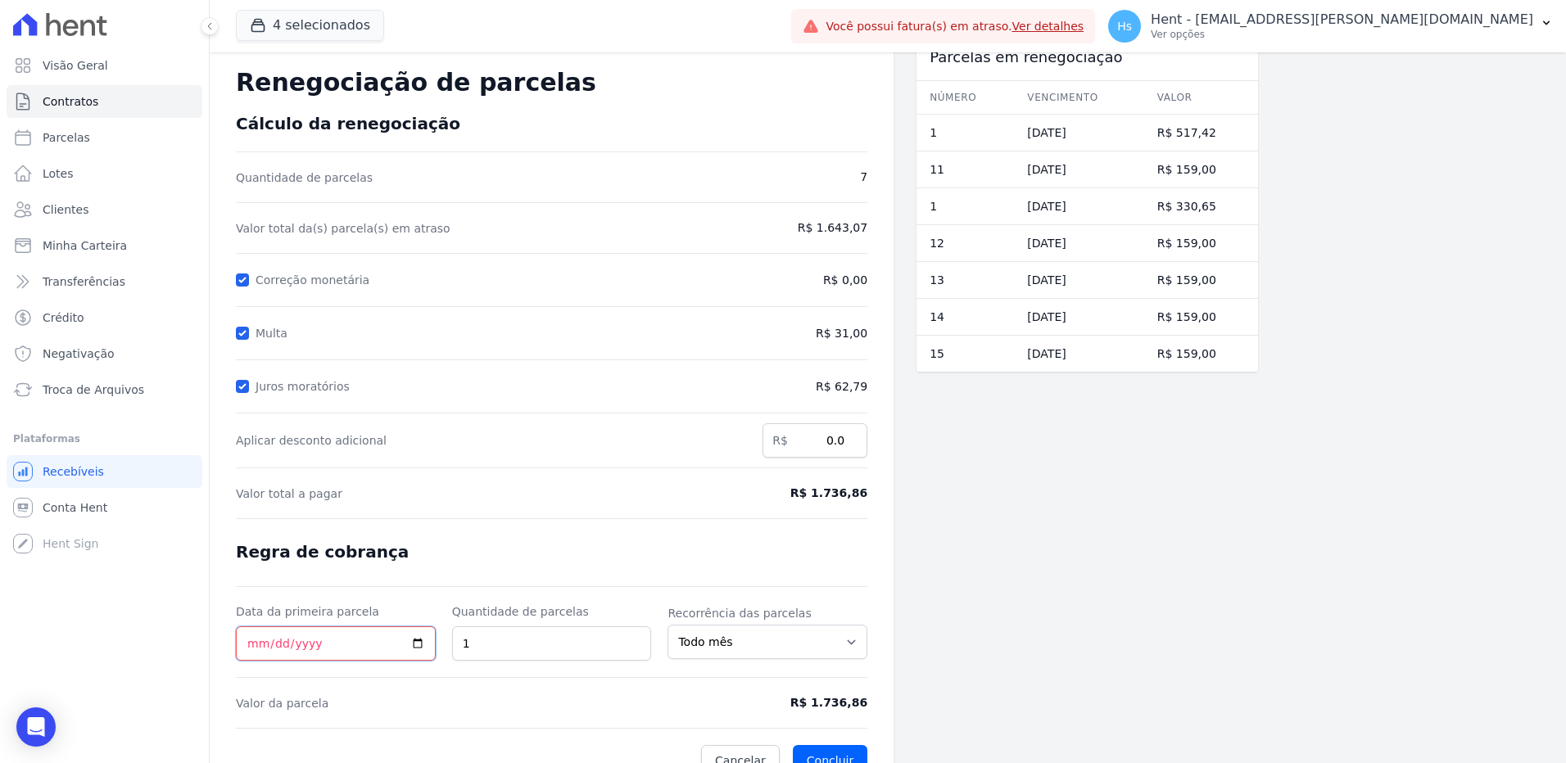
scroll to position [57, 0]
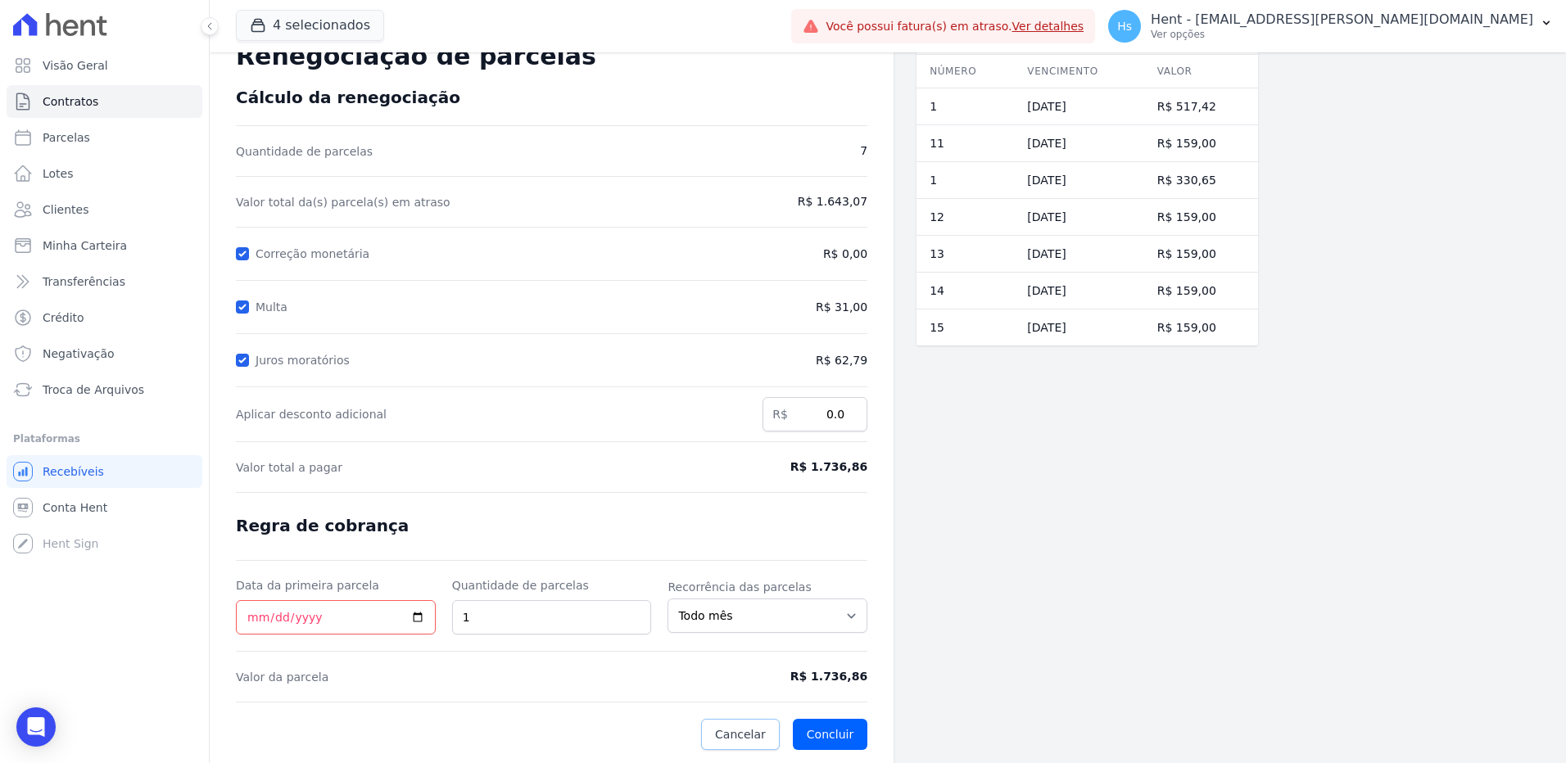
click at [732, 731] on span "Cancelar" at bounding box center [740, 734] width 51 height 16
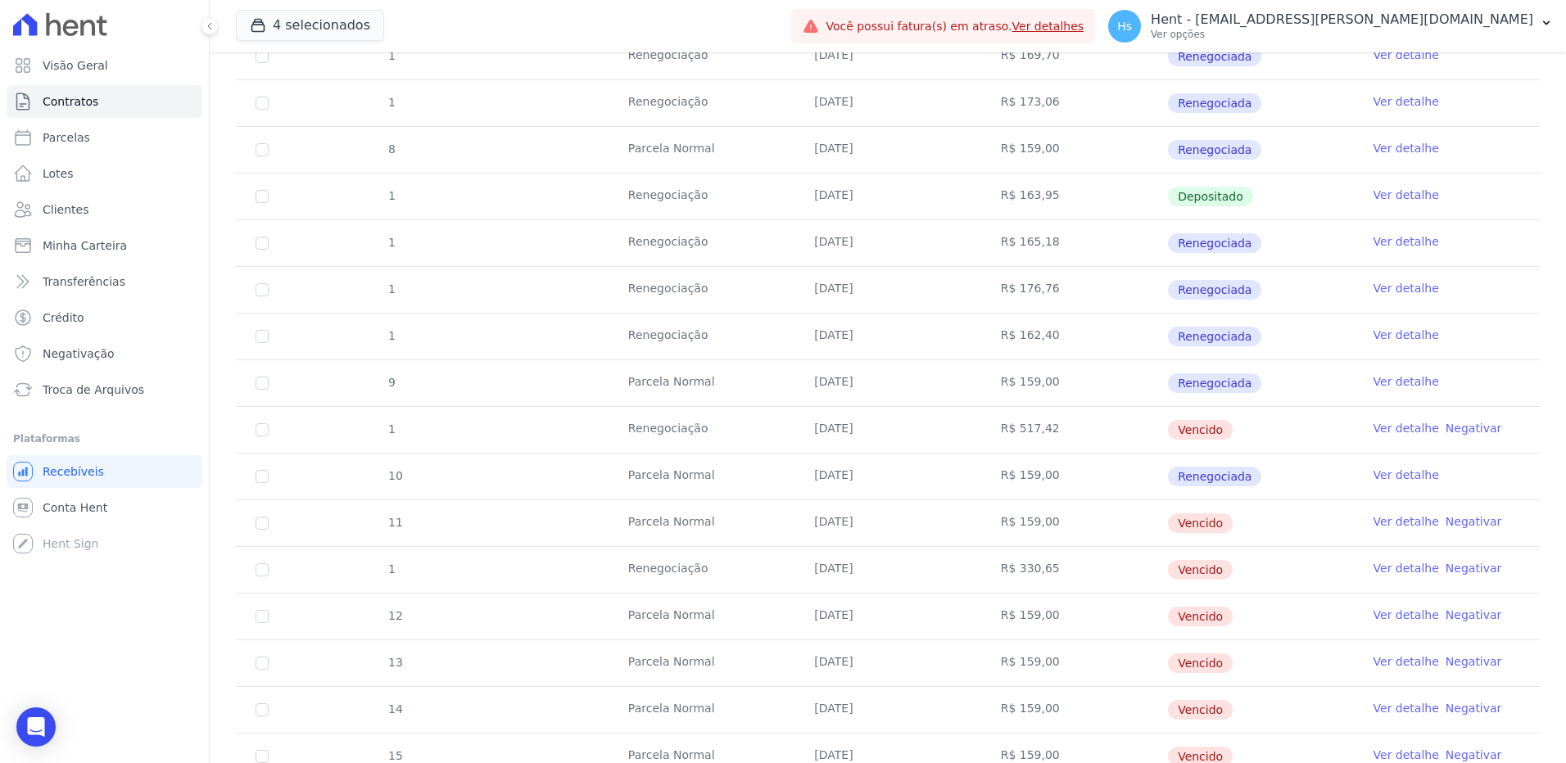
scroll to position [491, 0]
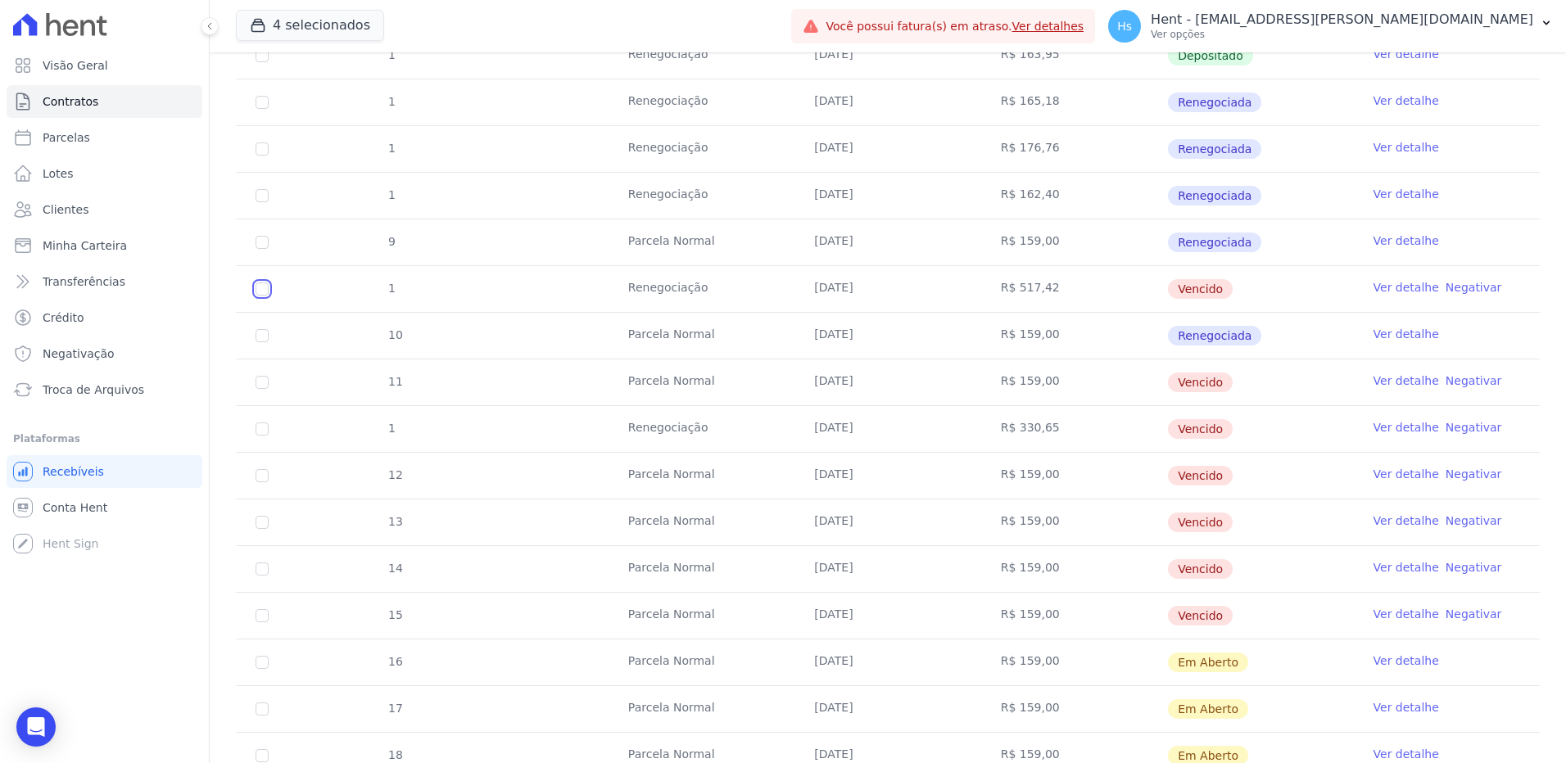
click at [261, 292] on input "checkbox" at bounding box center [262, 289] width 13 height 13
checkbox input "true"
click at [255, 380] on td "11" at bounding box center [262, 383] width 52 height 46
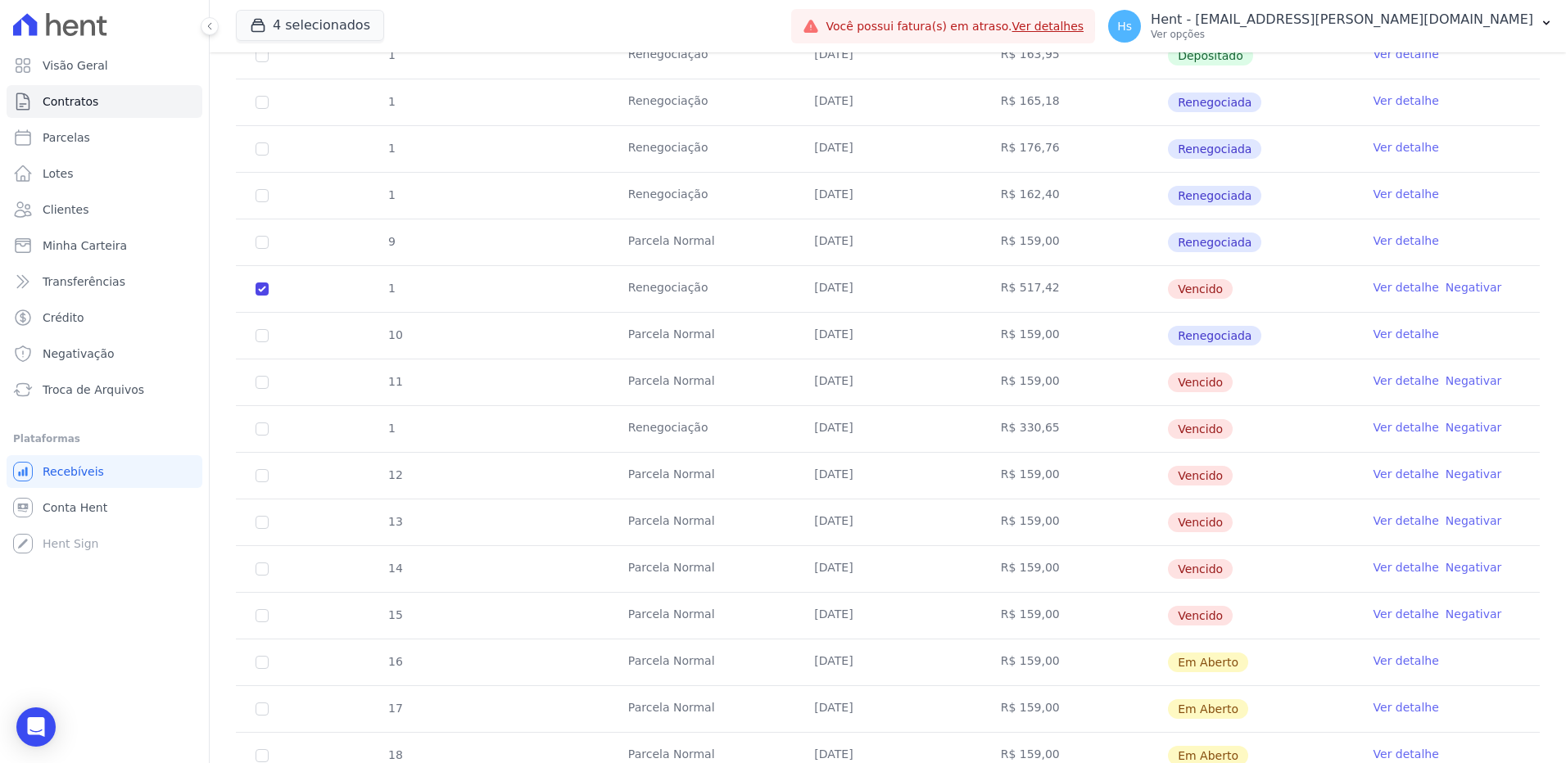
click at [270, 380] on td "11" at bounding box center [262, 383] width 52 height 46
click at [264, 380] on input "checkbox" at bounding box center [262, 382] width 13 height 13
checkbox input "true"
click at [262, 432] on input "checkbox" at bounding box center [262, 429] width 13 height 13
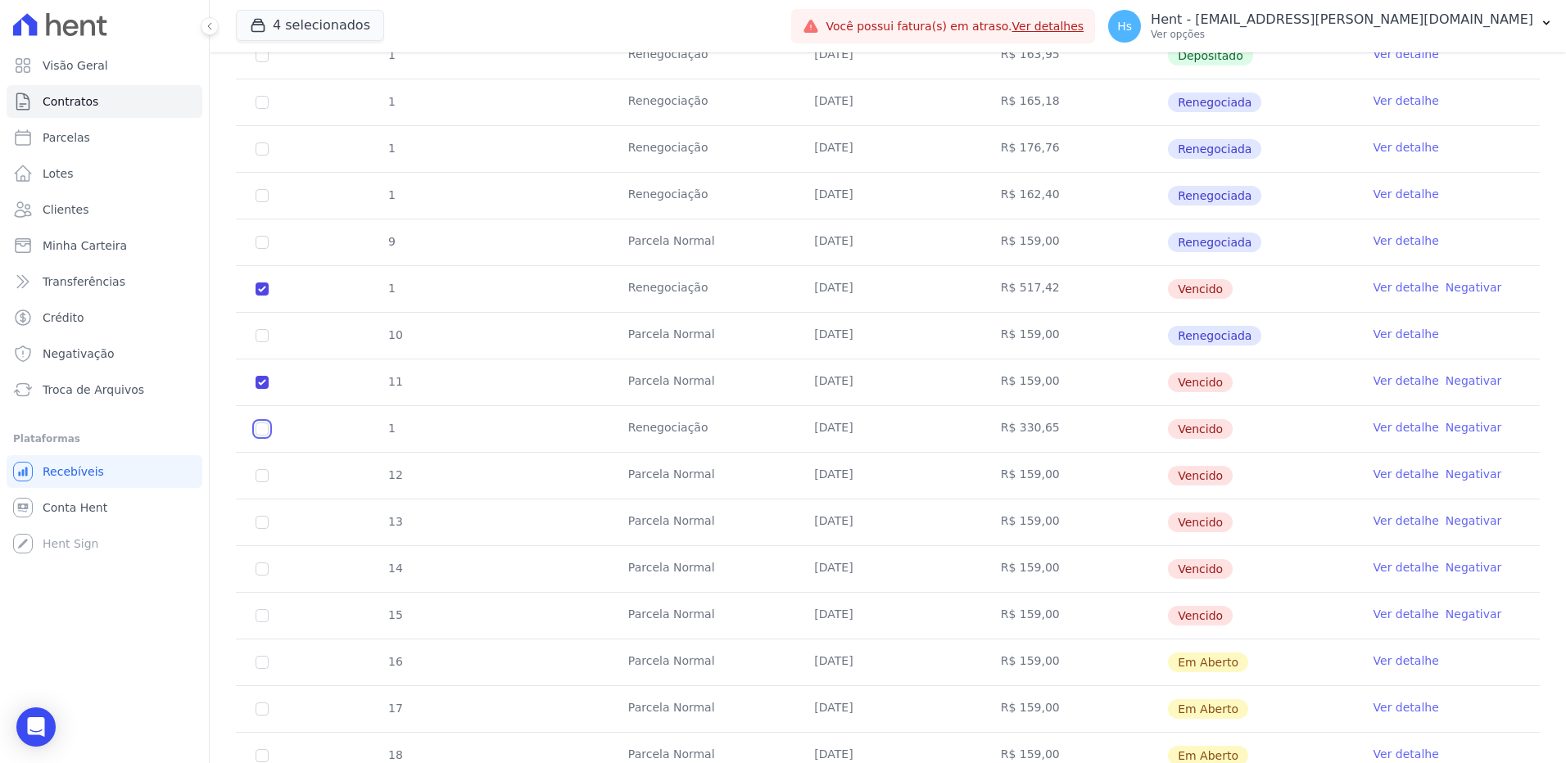
checkbox input "true"
click at [261, 478] on input "checkbox" at bounding box center [262, 475] width 13 height 13
checkbox input "true"
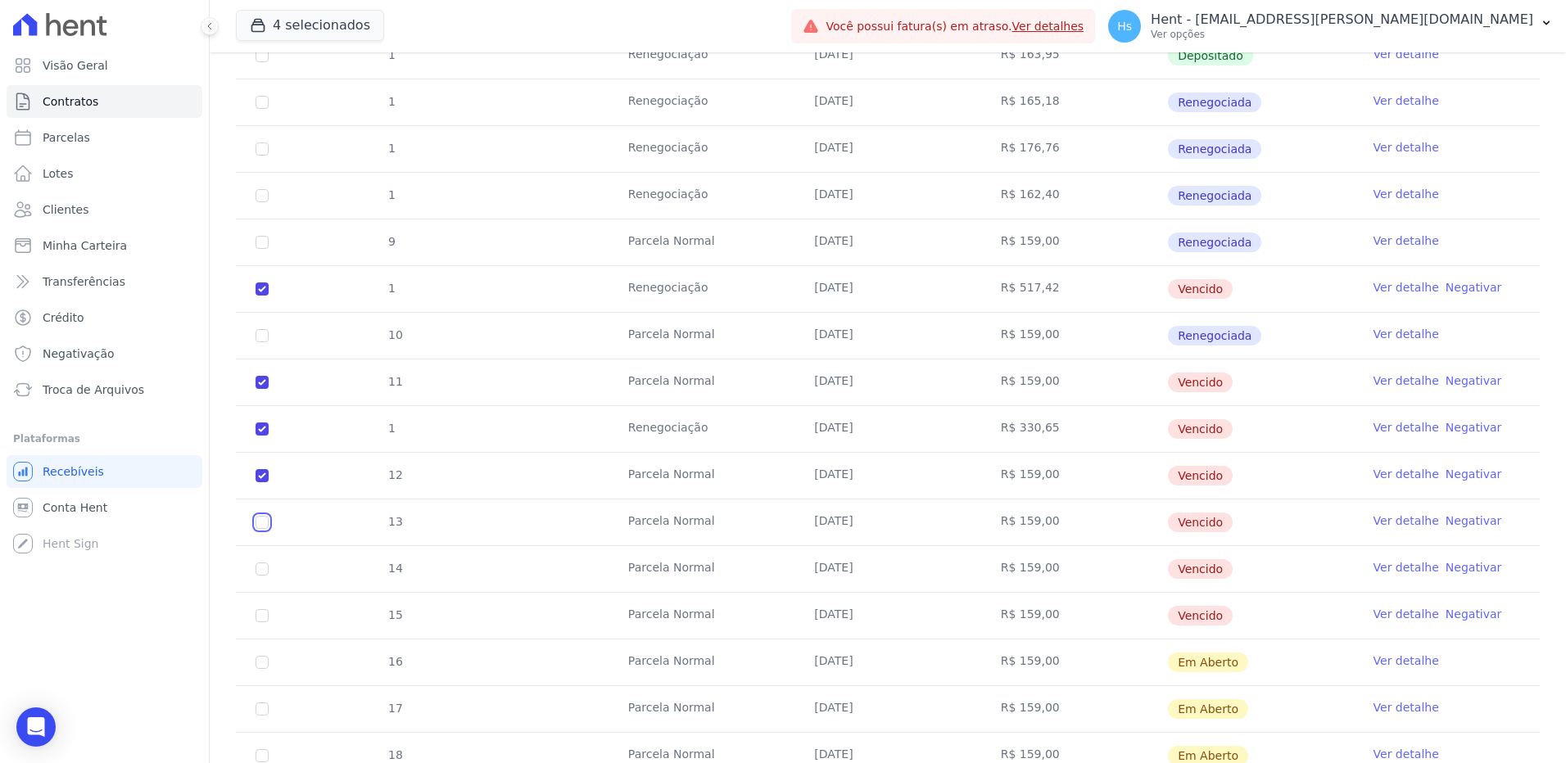
click at [260, 527] on input "checkbox" at bounding box center [262, 522] width 13 height 13
checkbox input "true"
click at [265, 565] on input "checkbox" at bounding box center [262, 569] width 13 height 13
checkbox input "true"
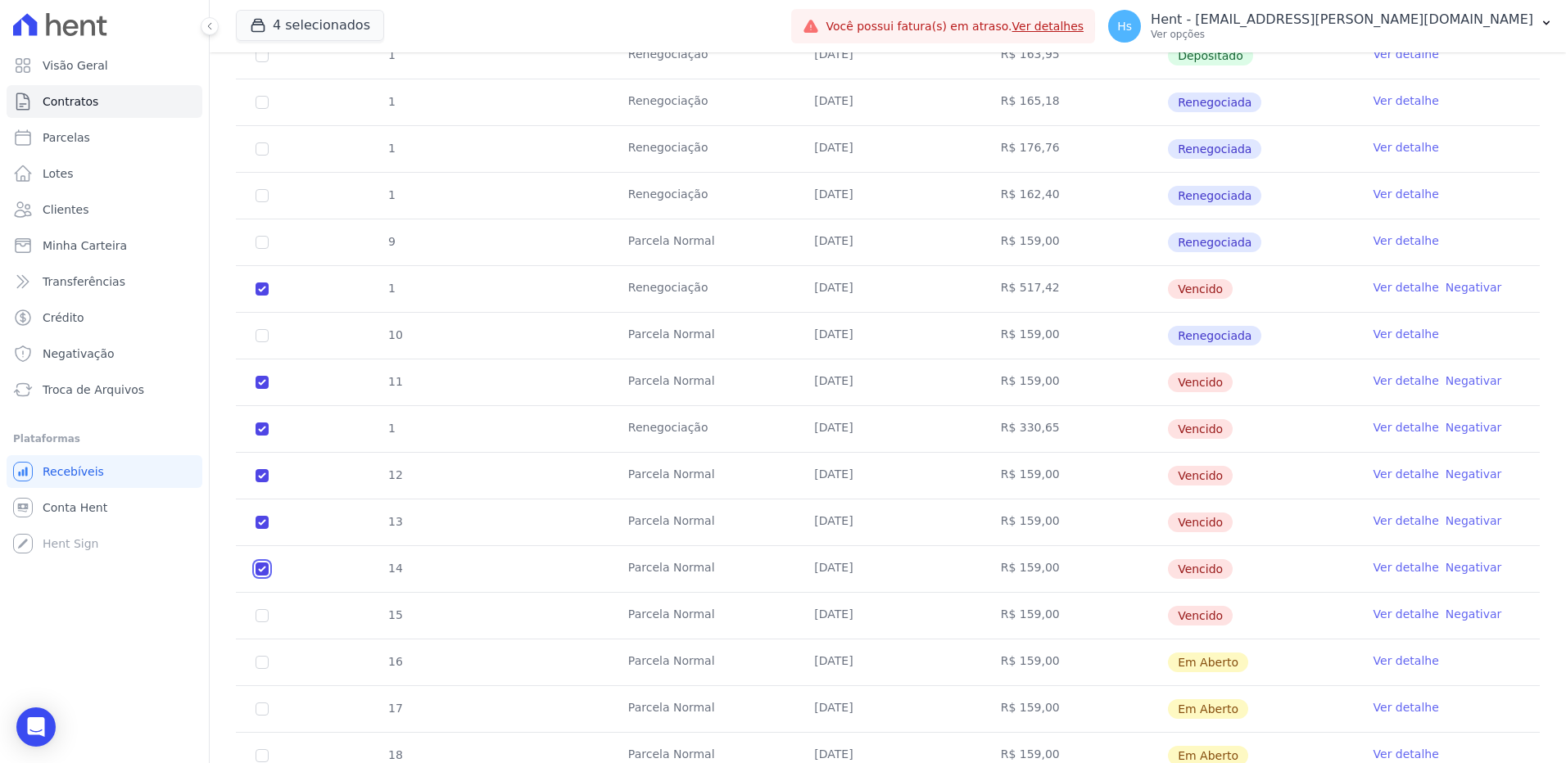
checkbox input "true"
click at [265, 616] on input "checkbox" at bounding box center [262, 615] width 13 height 13
checkbox input "true"
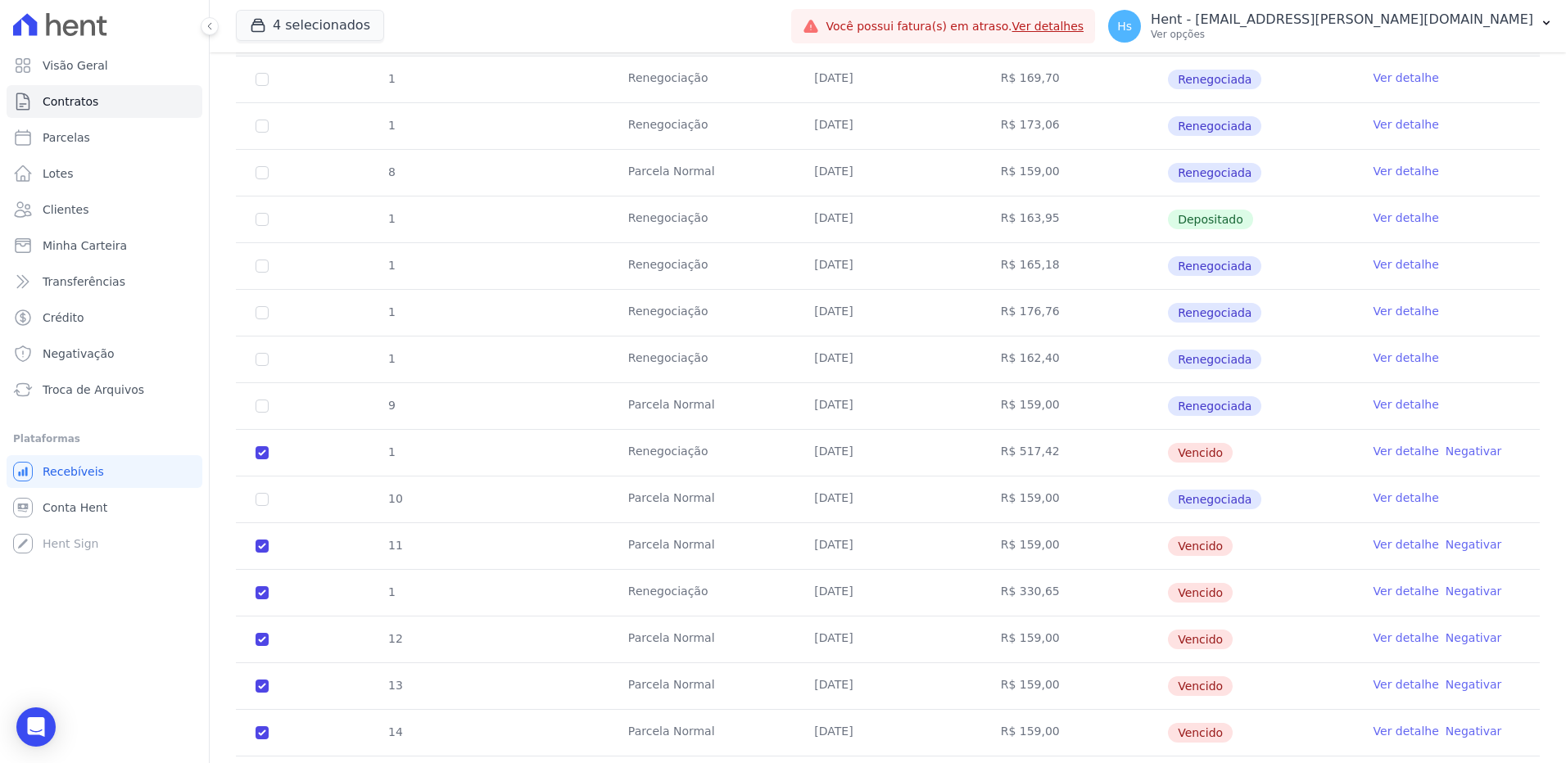
scroll to position [0, 0]
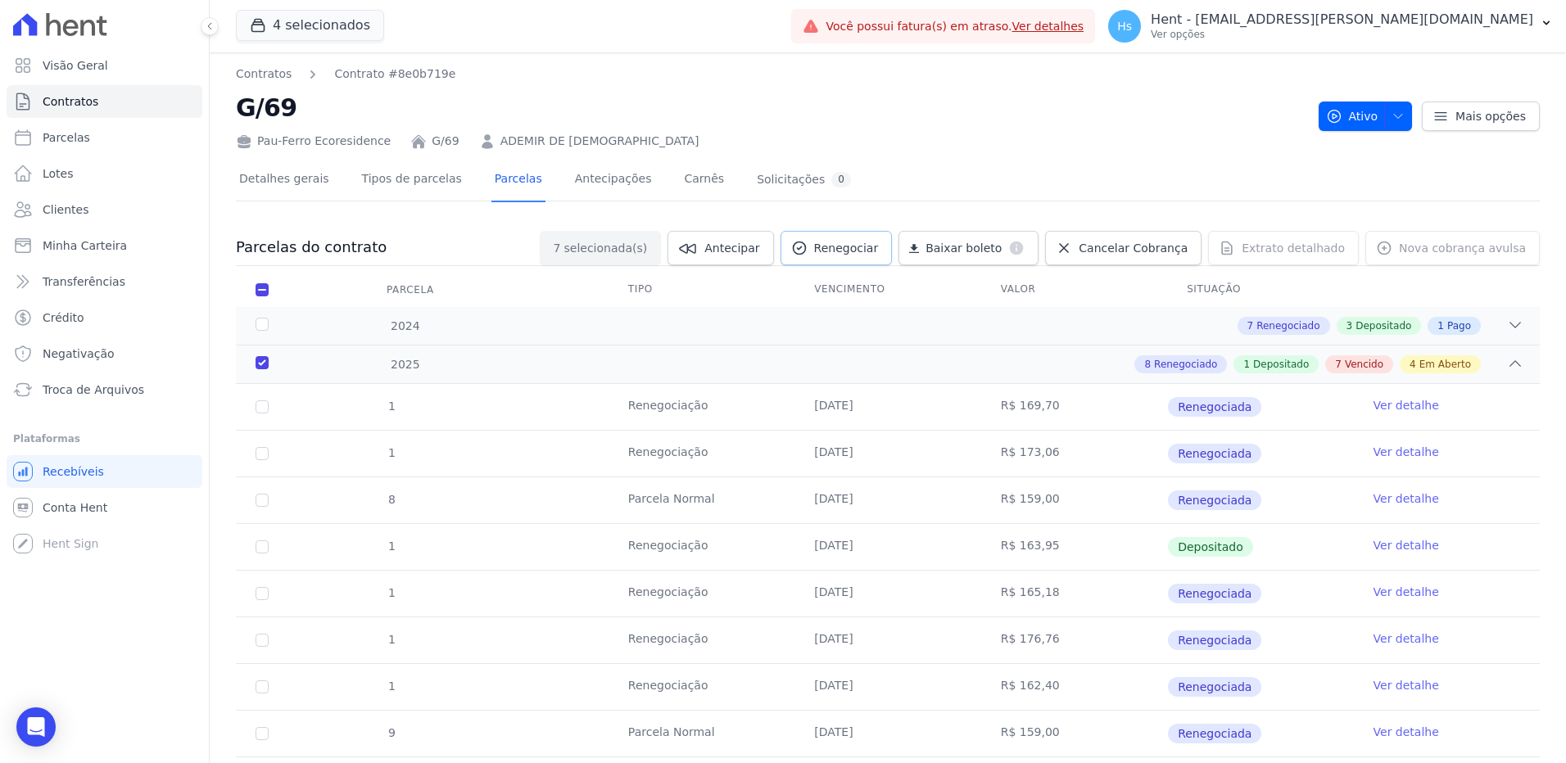
click at [879, 251] on span "Renegociar" at bounding box center [846, 248] width 65 height 16
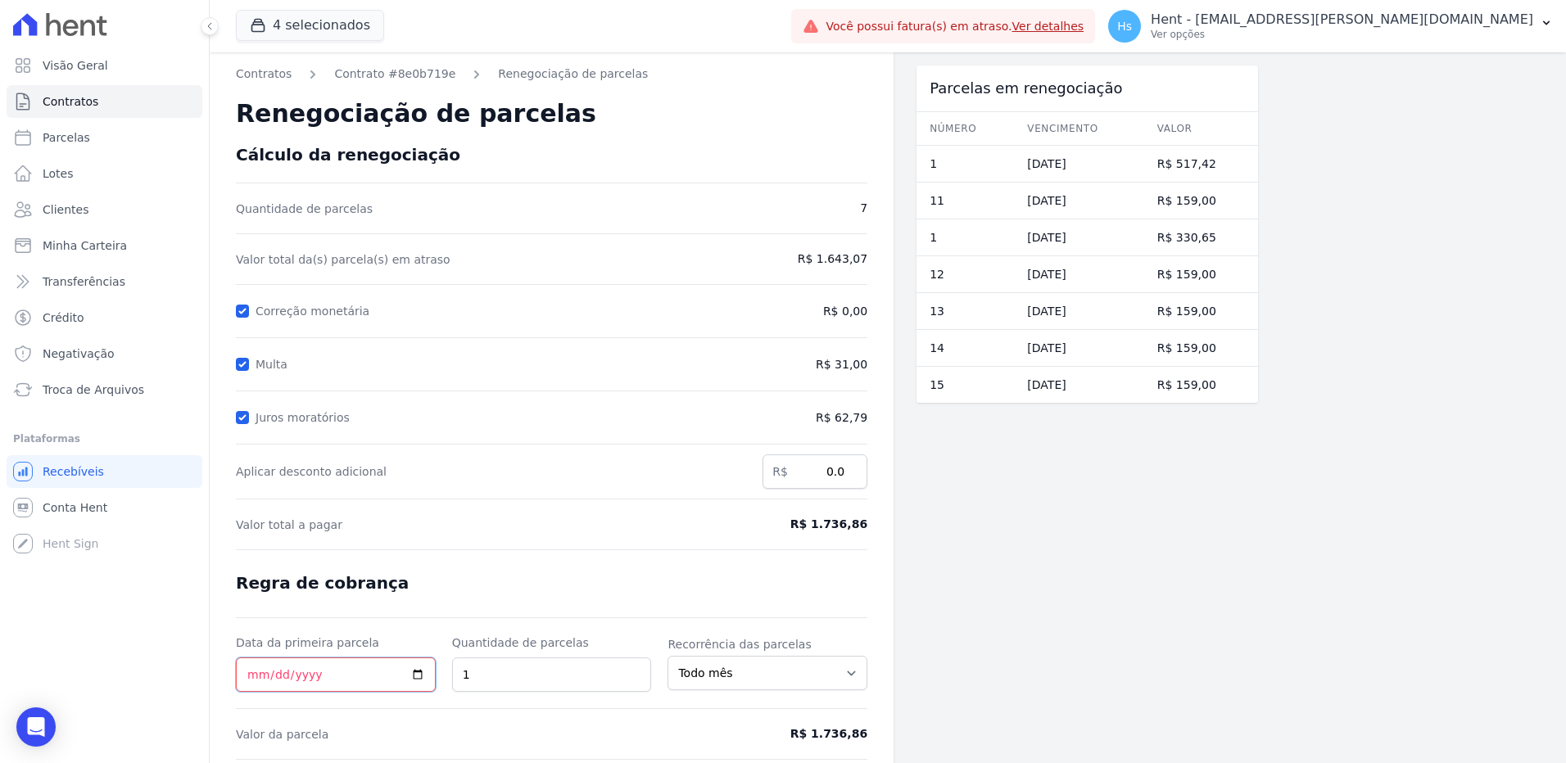
click at [415, 677] on input "Data da primeira parcela" at bounding box center [336, 675] width 200 height 34
type input "[DATE]"
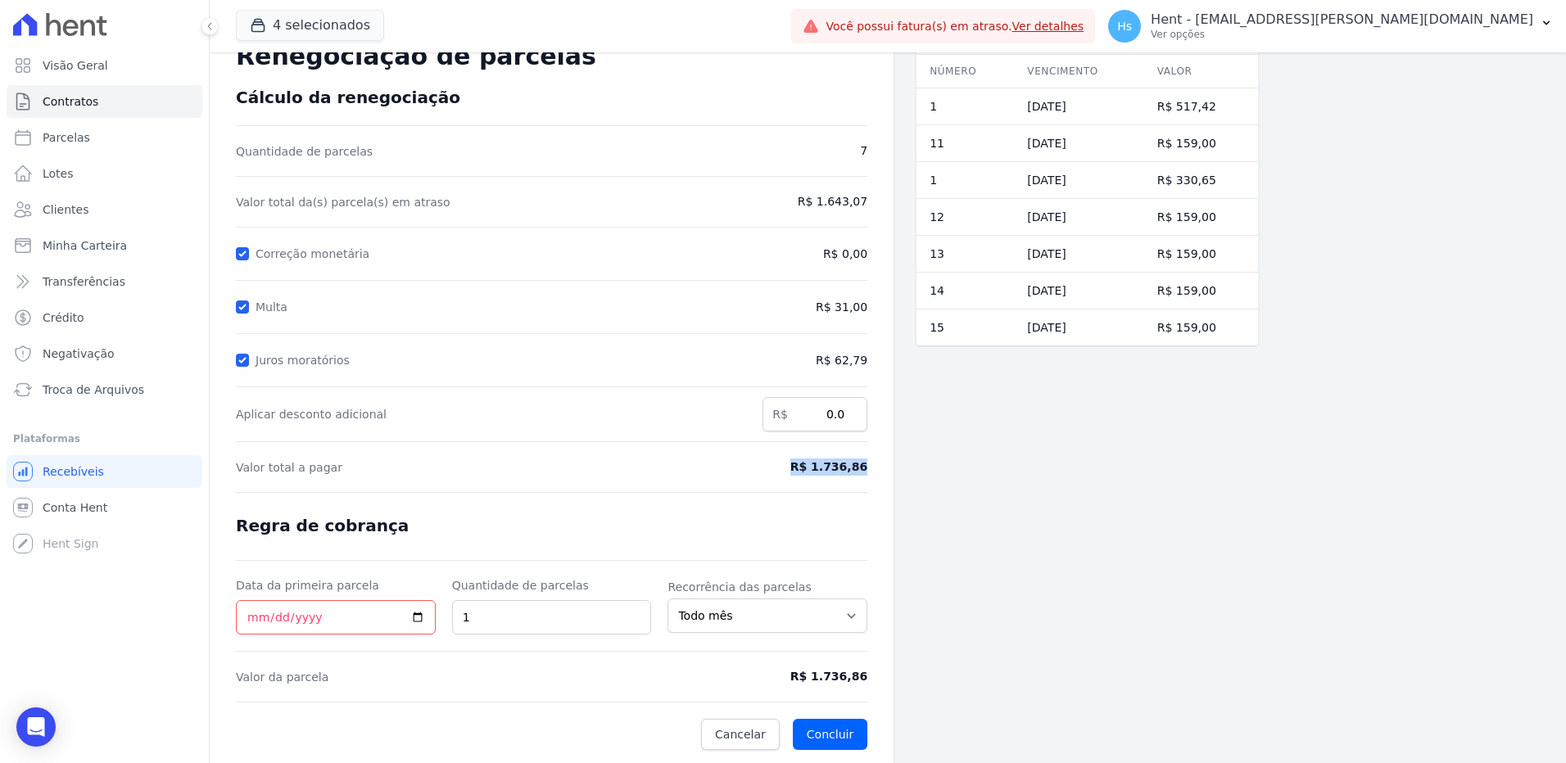
drag, startPoint x: 876, startPoint y: 469, endPoint x: 803, endPoint y: 471, distance: 73.7
click at [803, 471] on div "Contratos Contrato #8e0b719e Renegociação de parcelas Renegociação de parcelas …" at bounding box center [552, 379] width 684 height 768
drag, startPoint x: 803, startPoint y: 471, endPoint x: 866, endPoint y: 471, distance: 63.1
copy span "R$ 1.736,86"
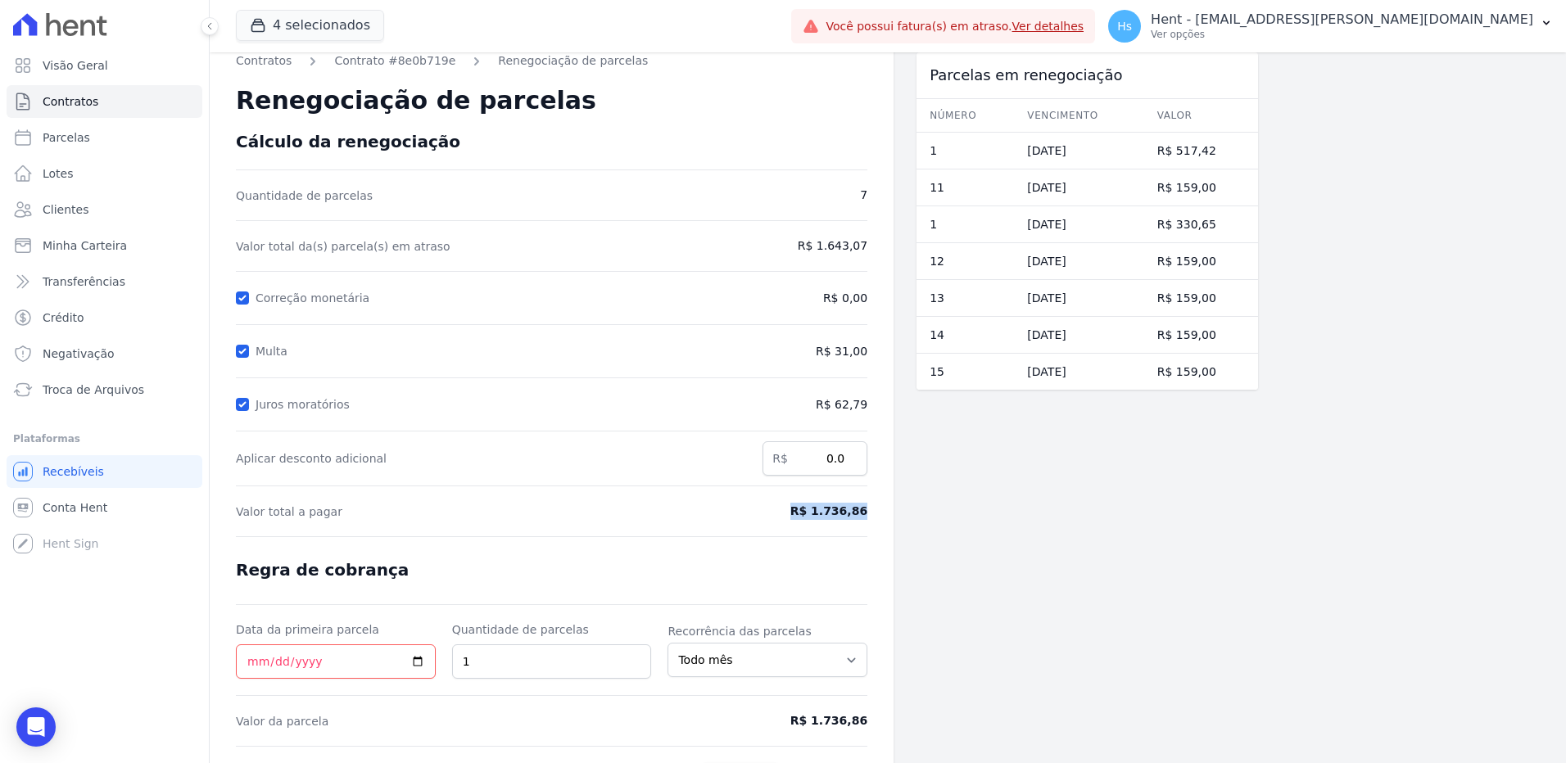
scroll to position [0, 0]
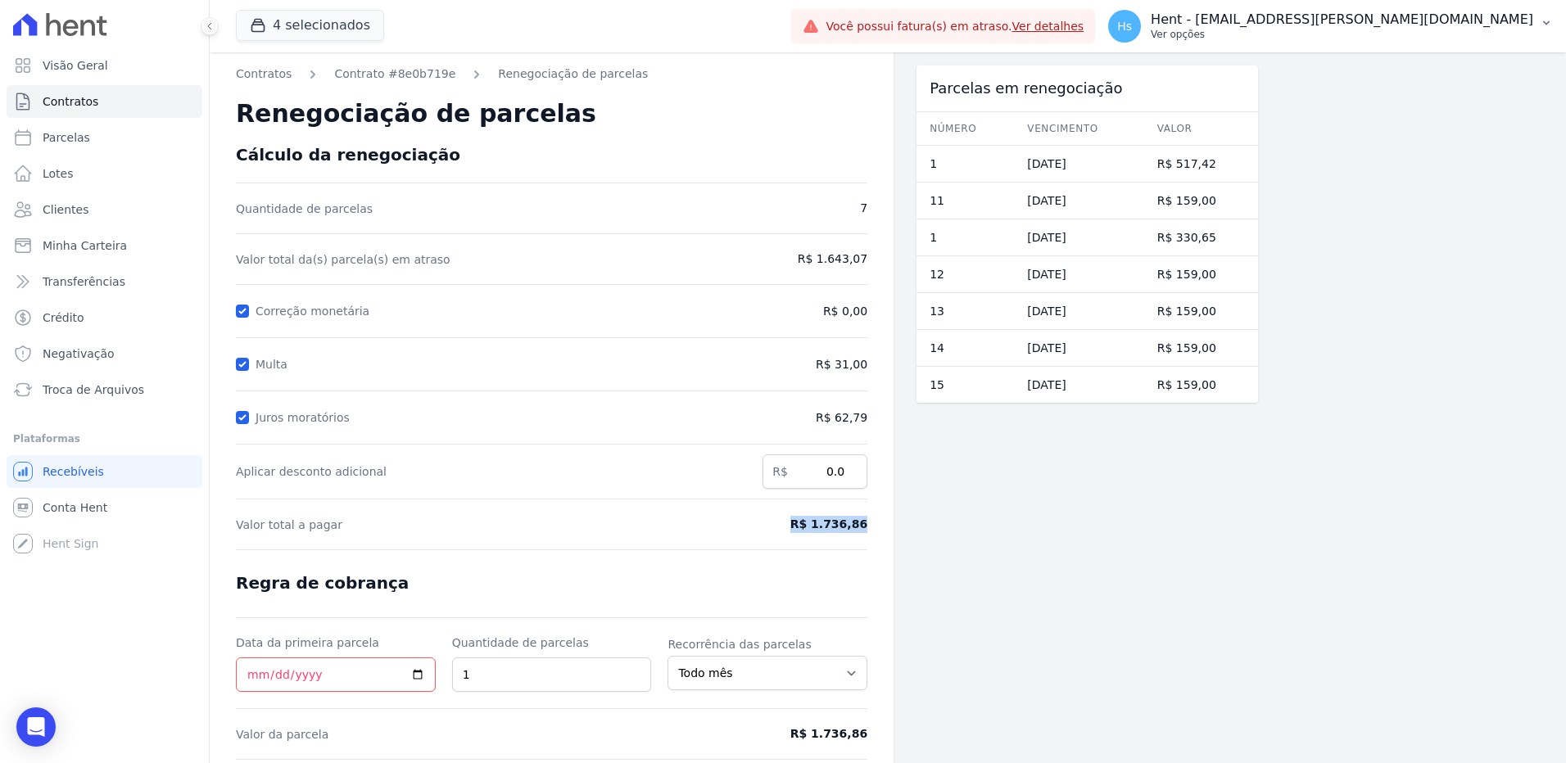
click at [1541, 20] on icon "button" at bounding box center [1546, 22] width 13 height 13
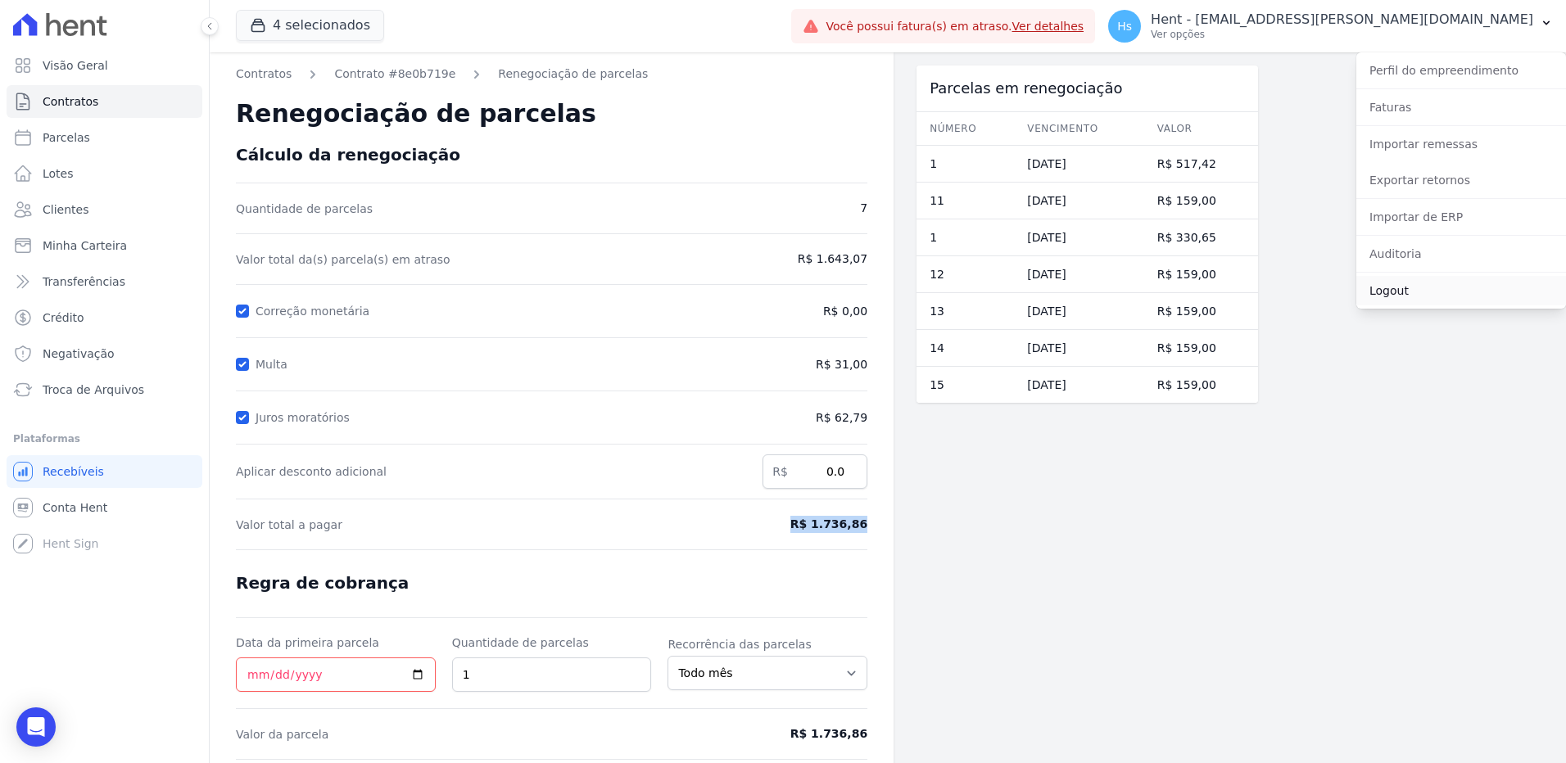
click at [1442, 292] on link "Logout" at bounding box center [1461, 290] width 210 height 29
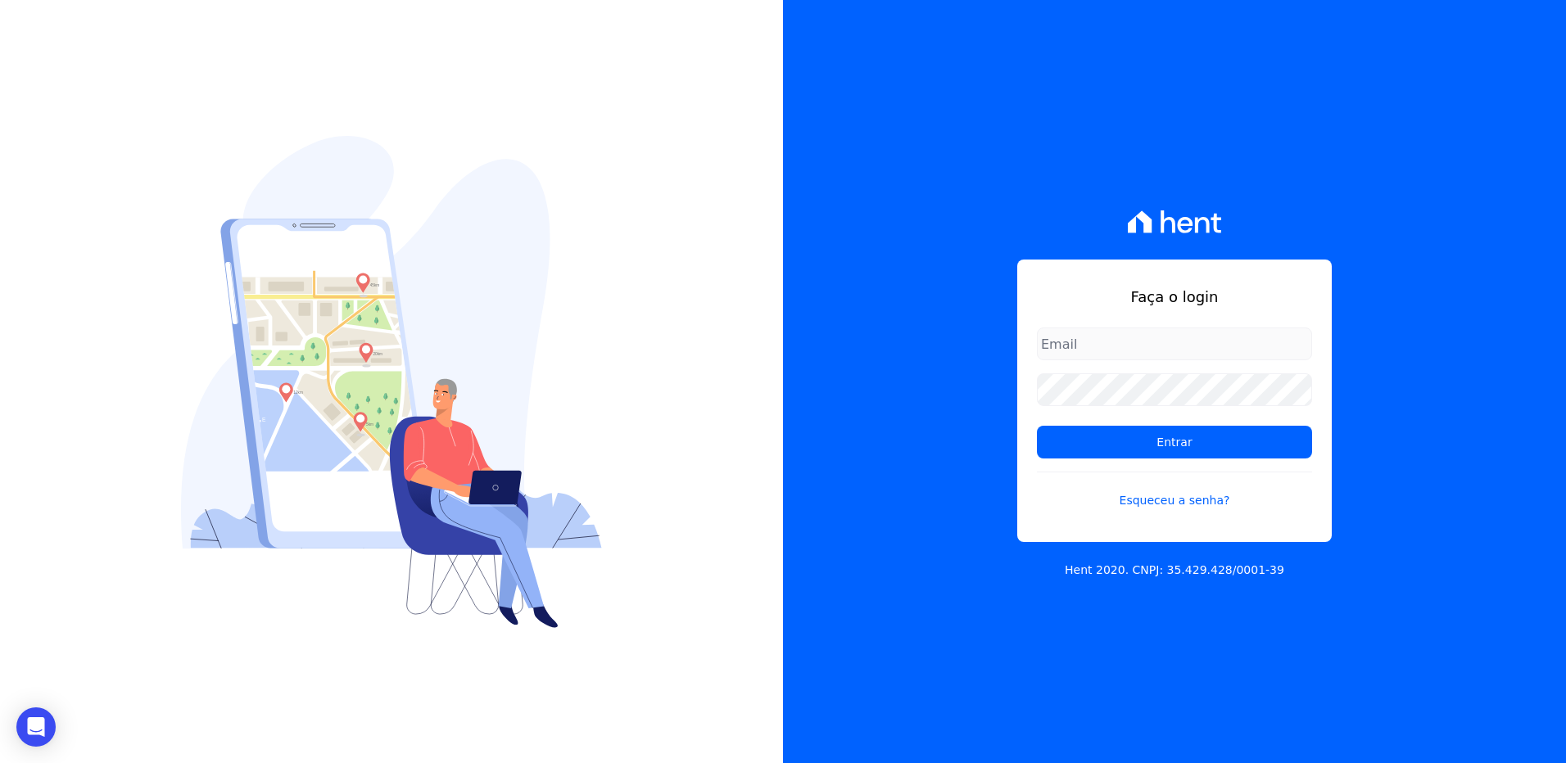
type input "[EMAIL_ADDRESS][PERSON_NAME][DOMAIN_NAME]"
